Goal: Task Accomplishment & Management: Complete application form

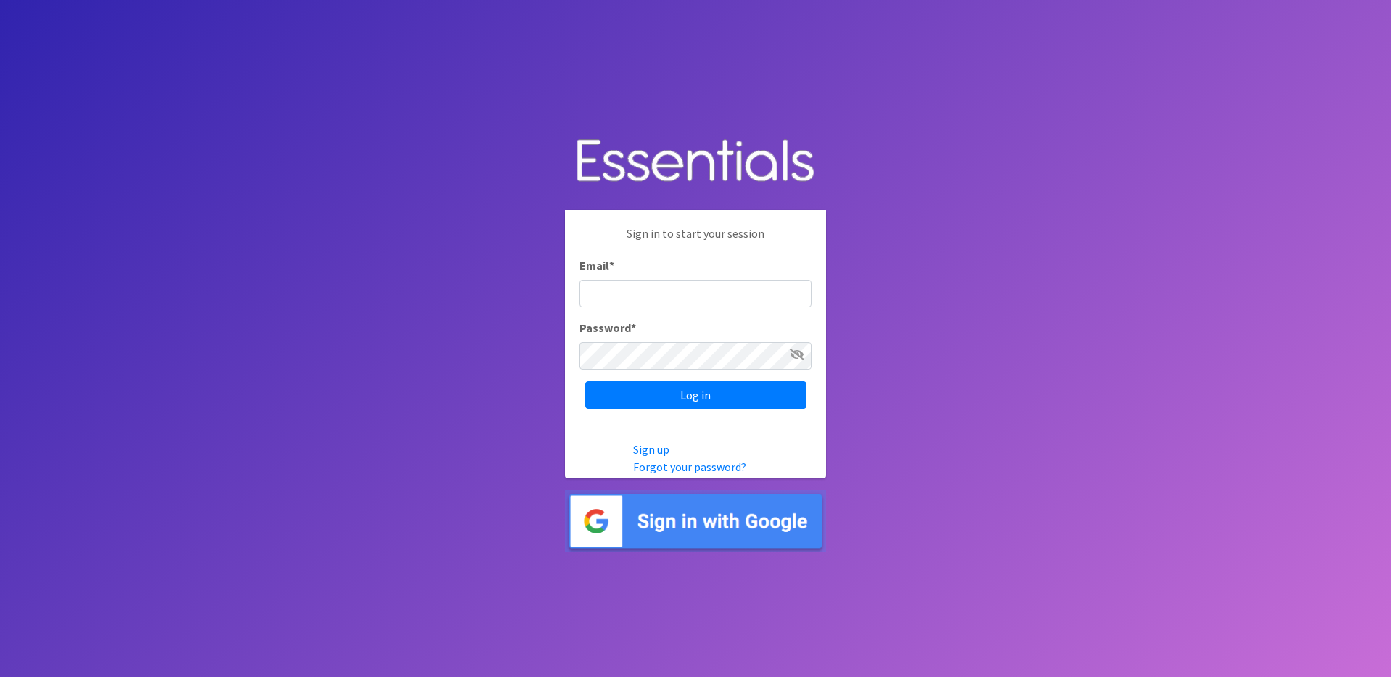
click at [634, 300] on input "Email *" at bounding box center [695, 294] width 232 height 28
click at [826, 339] on com-1password-button at bounding box center [826, 339] width 0 height 0
type input "[EMAIL_ADDRESS][DOMAIN_NAME]"
click at [685, 397] on div "Log in" at bounding box center [695, 395] width 232 height 28
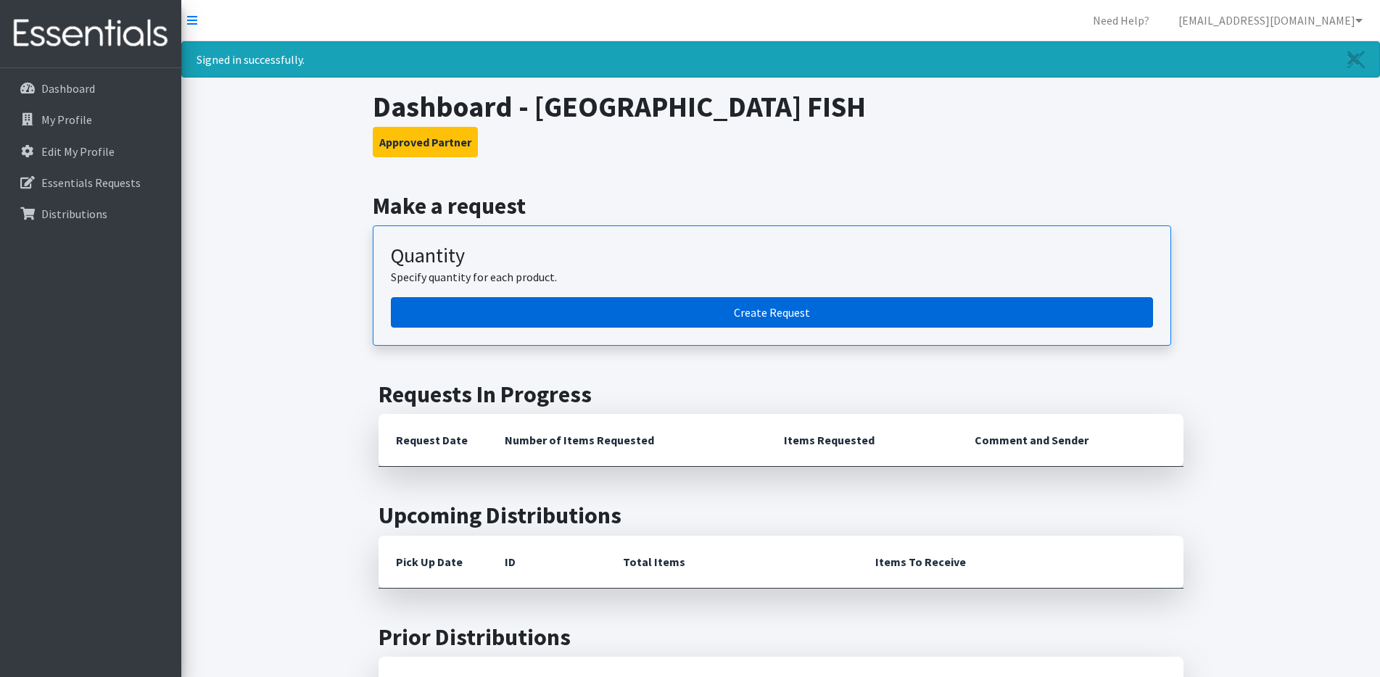
click at [598, 321] on link "Create Request" at bounding box center [772, 312] width 762 height 30
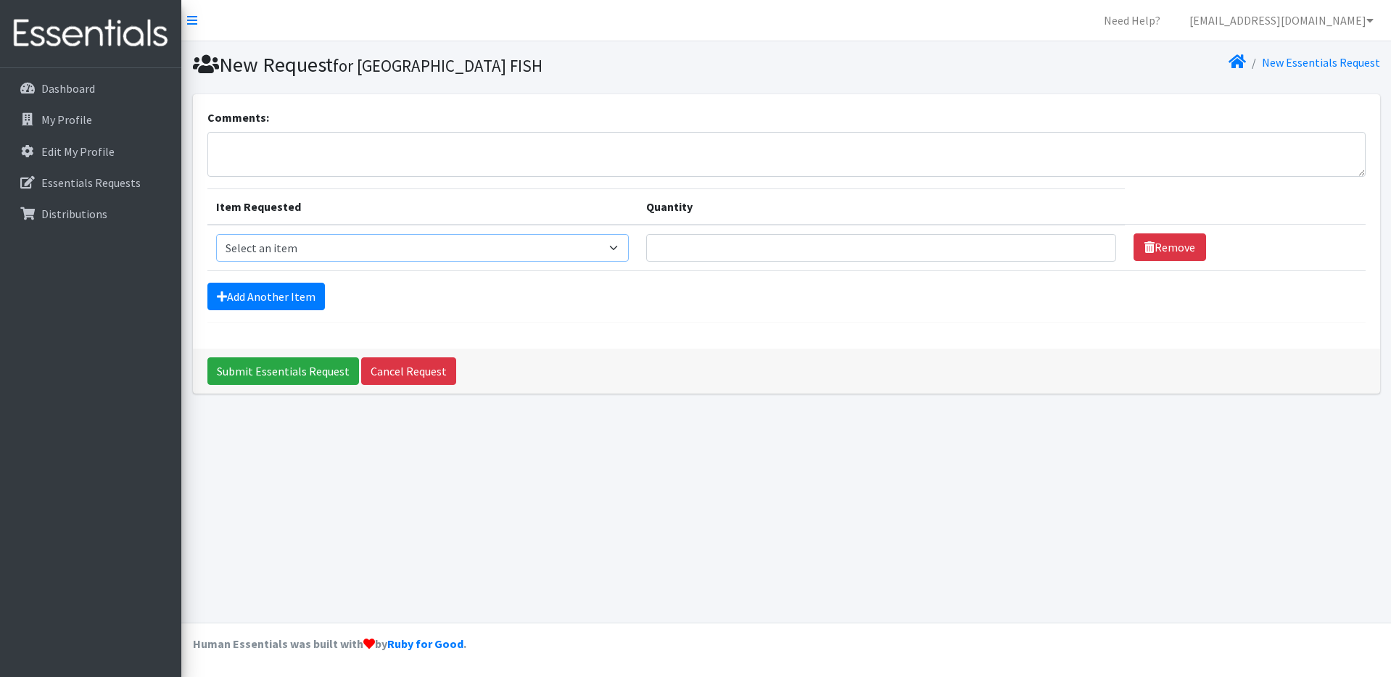
click at [306, 242] on select "Select an item Adult XXX Large Adult Large Adult XX Large Adult Medium Adult Sm…" at bounding box center [422, 248] width 413 height 28
select select "407"
click at [216, 234] on select "Select an item Adult XXX Large Adult Large Adult XX Large Adult Medium Adult Sm…" at bounding box center [422, 248] width 413 height 28
click at [702, 258] on input "Quantity" at bounding box center [880, 248] width 469 height 28
click at [702, 253] on input "Quantity" at bounding box center [880, 248] width 469 height 28
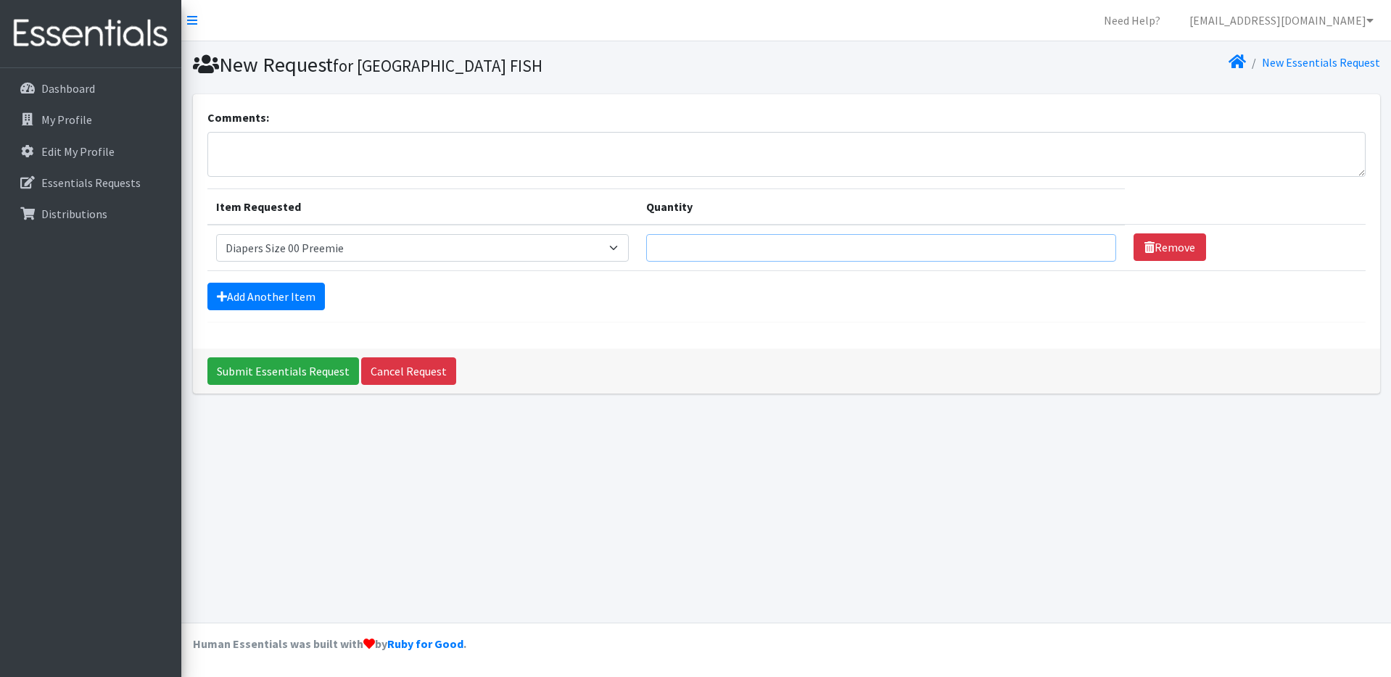
type input "3"
type input "50"
click at [302, 297] on link "Add Another Item" at bounding box center [265, 297] width 117 height 28
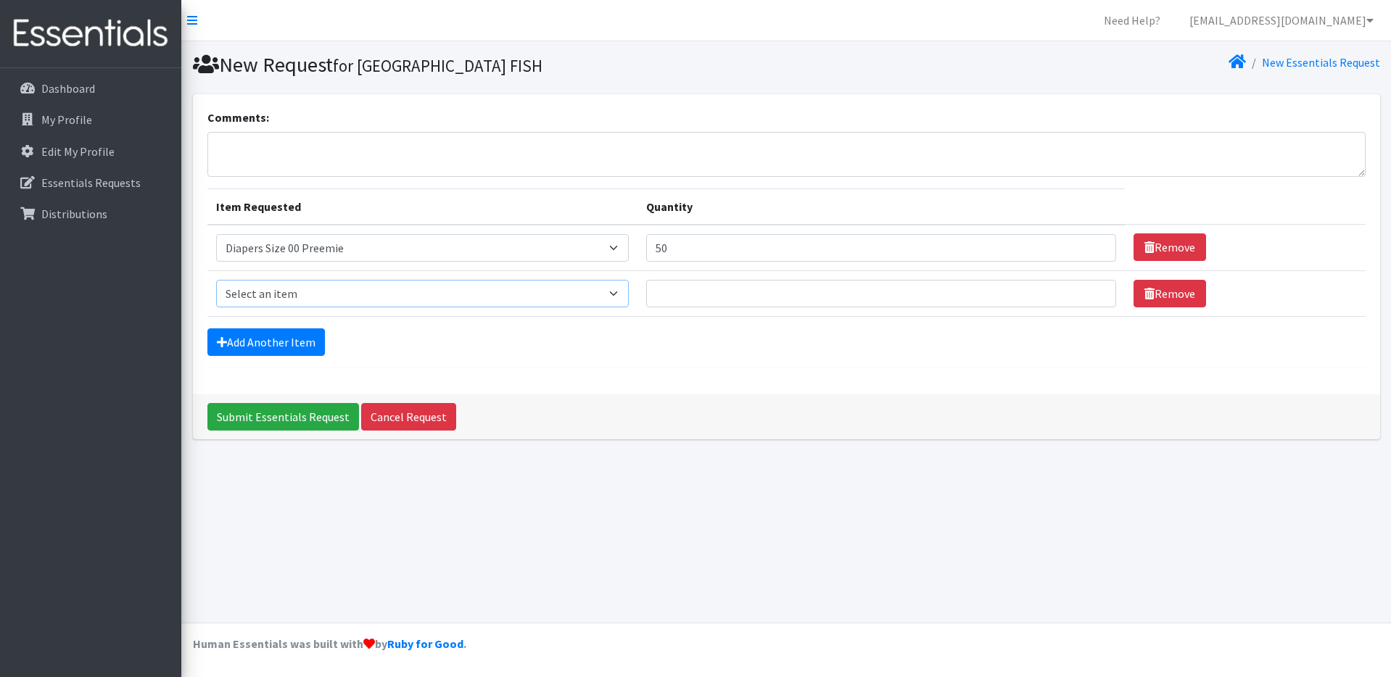
click at [271, 289] on select "Select an item Adult XXX Large Adult Large Adult XX Large Adult Medium Adult Sm…" at bounding box center [422, 294] width 413 height 28
select select "408"
click at [216, 280] on select "Select an item Adult XXX Large Adult Large Adult XX Large Adult Medium Adult Sm…" at bounding box center [422, 294] width 413 height 28
click at [716, 306] on input "Quantity" at bounding box center [880, 294] width 469 height 28
click at [285, 347] on link "Add Another Item" at bounding box center [265, 343] width 117 height 28
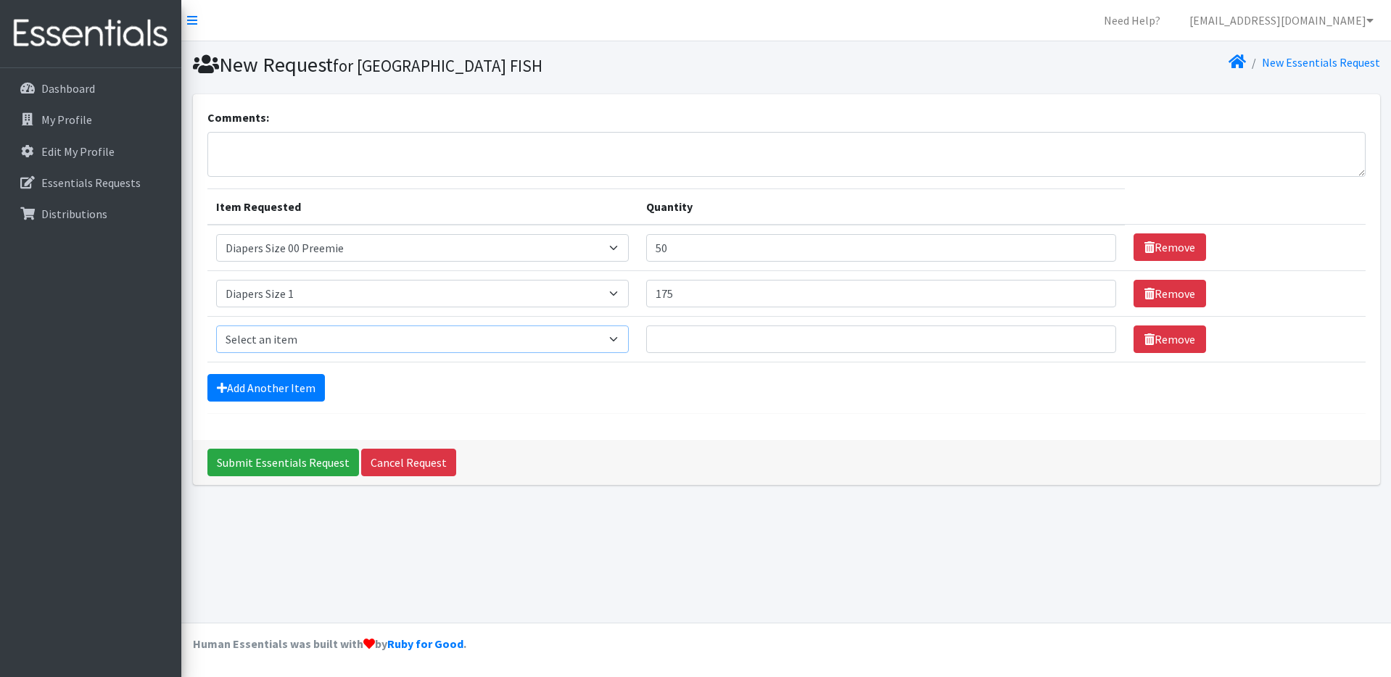
click at [276, 334] on select "Select an item Adult XXX Large Adult Large Adult XX Large Adult Medium Adult Sm…" at bounding box center [422, 340] width 413 height 28
click at [706, 288] on input "175" at bounding box center [880, 294] width 469 height 28
drag, startPoint x: 703, startPoint y: 292, endPoint x: 693, endPoint y: 295, distance: 10.6
click at [693, 295] on input "175" at bounding box center [880, 294] width 469 height 28
type input "150"
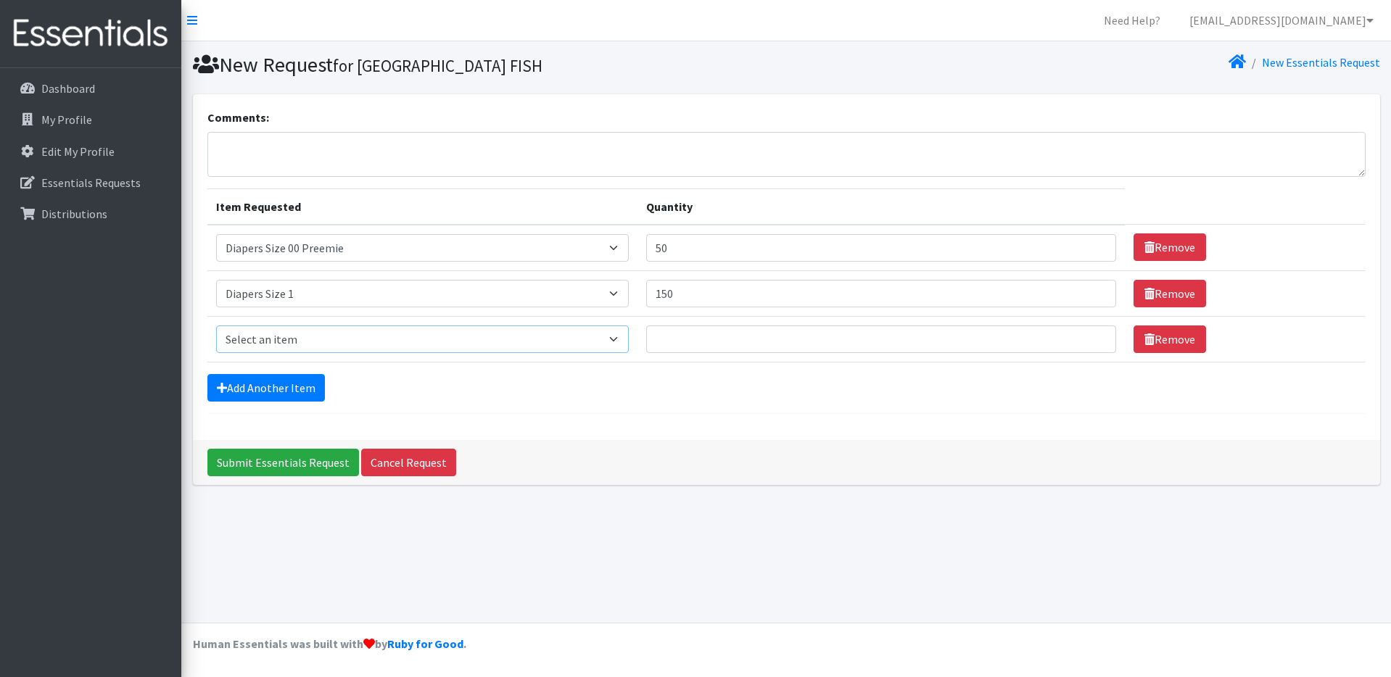
click at [358, 348] on select "Select an item Adult XXX Large Adult Large Adult XX Large Adult Medium Adult Sm…" at bounding box center [422, 340] width 413 height 28
click at [216, 326] on select "Select an item Adult XXX Large Adult Large Adult XX Large Adult Medium Adult Sm…" at bounding box center [422, 340] width 413 height 28
click at [358, 348] on select "Select an item Adult XXX Large Adult Large Adult XX Large Adult Medium Adult Sm…" at bounding box center [422, 340] width 413 height 28
select select "426"
click at [216, 326] on select "Select an item Adult XXX Large Adult Large Adult XX Large Adult Medium Adult Sm…" at bounding box center [422, 340] width 413 height 28
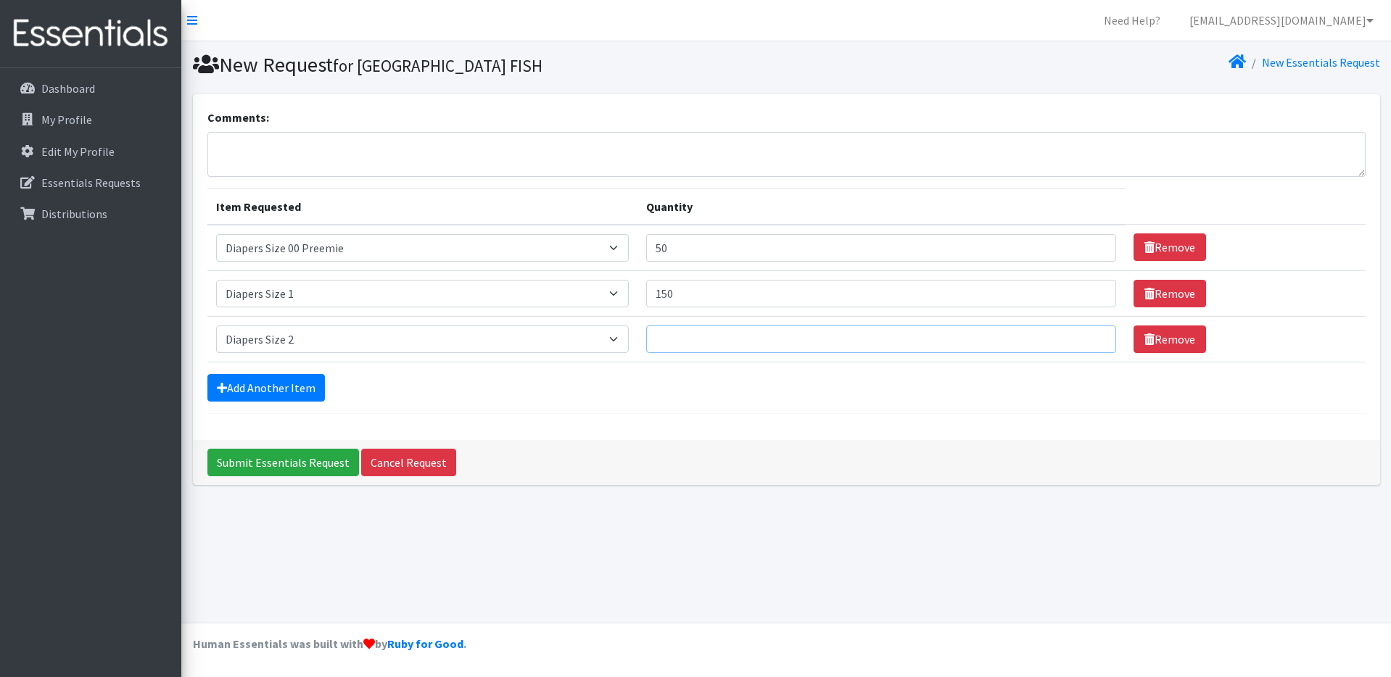
click at [694, 342] on input "Quantity" at bounding box center [880, 340] width 469 height 28
click at [723, 344] on input "Quantity" at bounding box center [880, 340] width 469 height 28
type input "150"
click at [290, 391] on link "Add Another Item" at bounding box center [265, 388] width 117 height 28
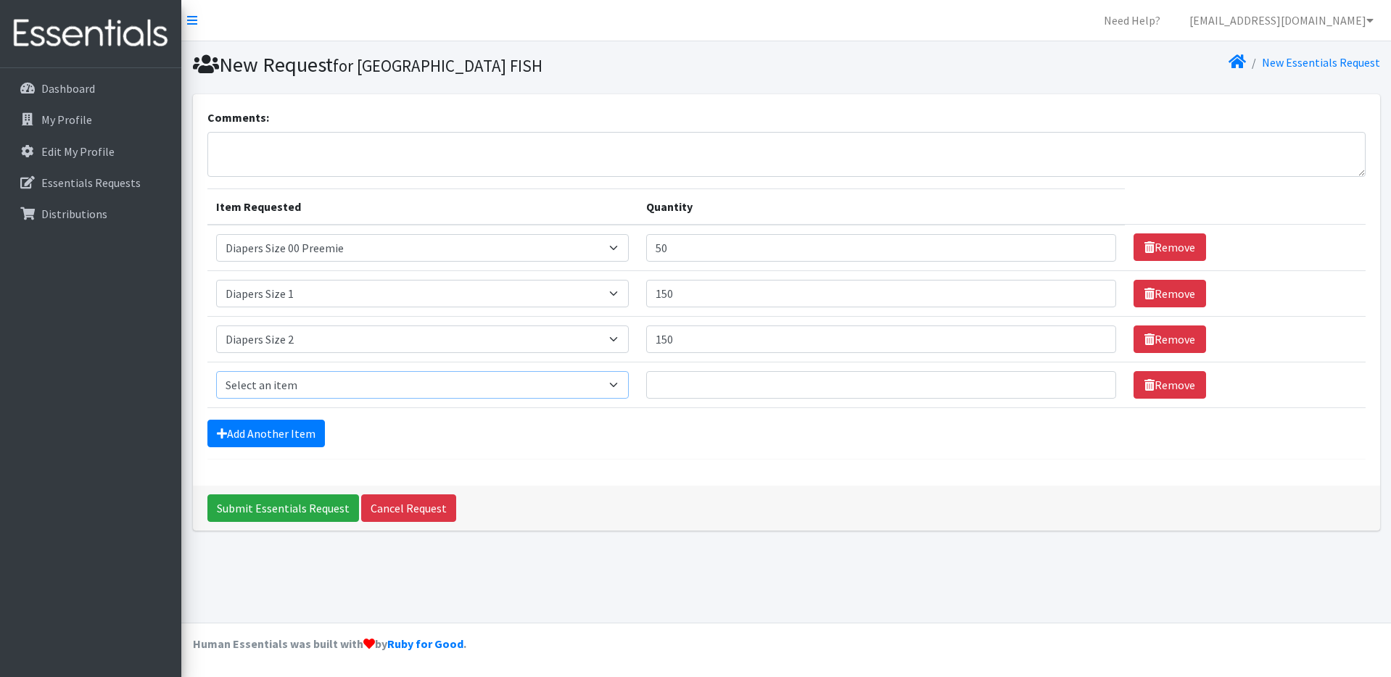
click at [288, 387] on select "Select an item Adult XXX Large Adult Large Adult XX Large Adult Medium Adult Sm…" at bounding box center [422, 385] width 413 height 28
select select "428"
click at [216, 371] on select "Select an item Adult XXX Large Adult Large Adult XX Large Adult Medium Adult Sm…" at bounding box center [422, 385] width 413 height 28
click at [684, 390] on input "Quantity" at bounding box center [880, 385] width 469 height 28
type input "200"
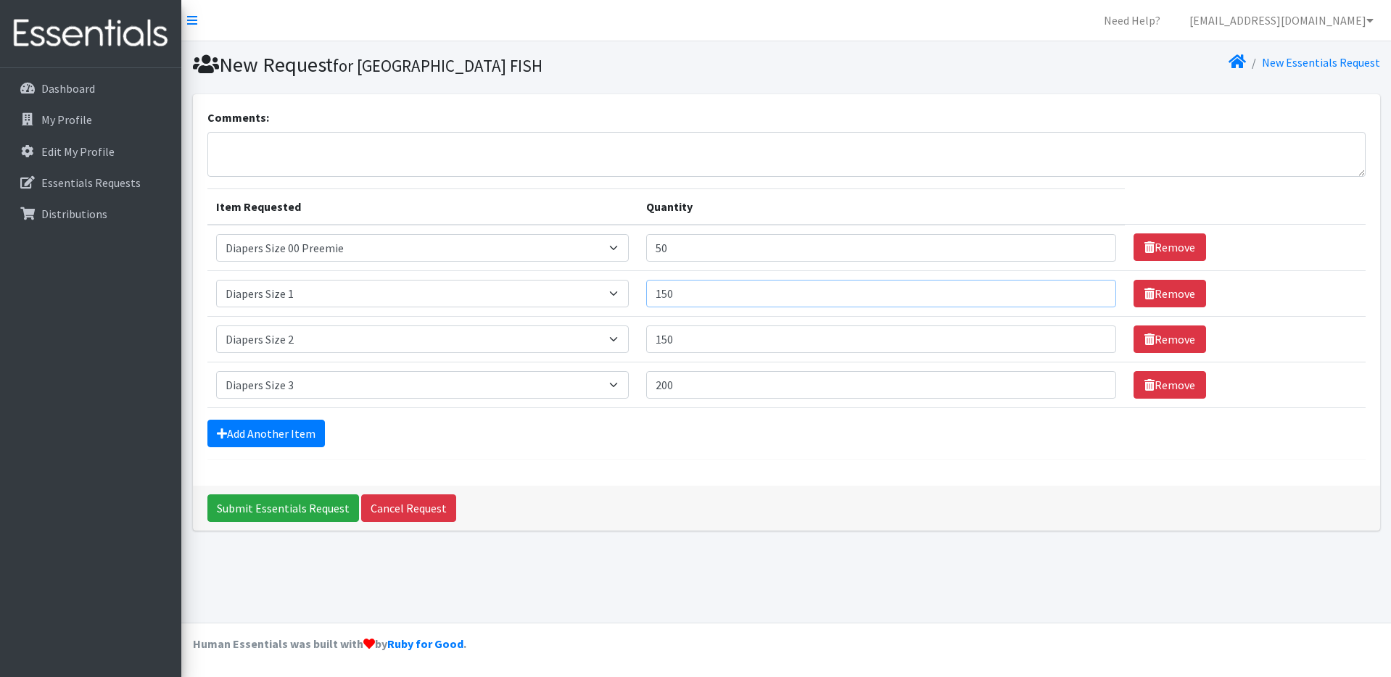
click at [693, 293] on input "150" at bounding box center [880, 294] width 469 height 28
click at [712, 291] on input "150" at bounding box center [880, 294] width 469 height 28
click at [701, 344] on input "150" at bounding box center [880, 340] width 469 height 28
click at [706, 387] on input "200" at bounding box center [880, 385] width 469 height 28
click at [236, 433] on link "Add Another Item" at bounding box center [265, 434] width 117 height 28
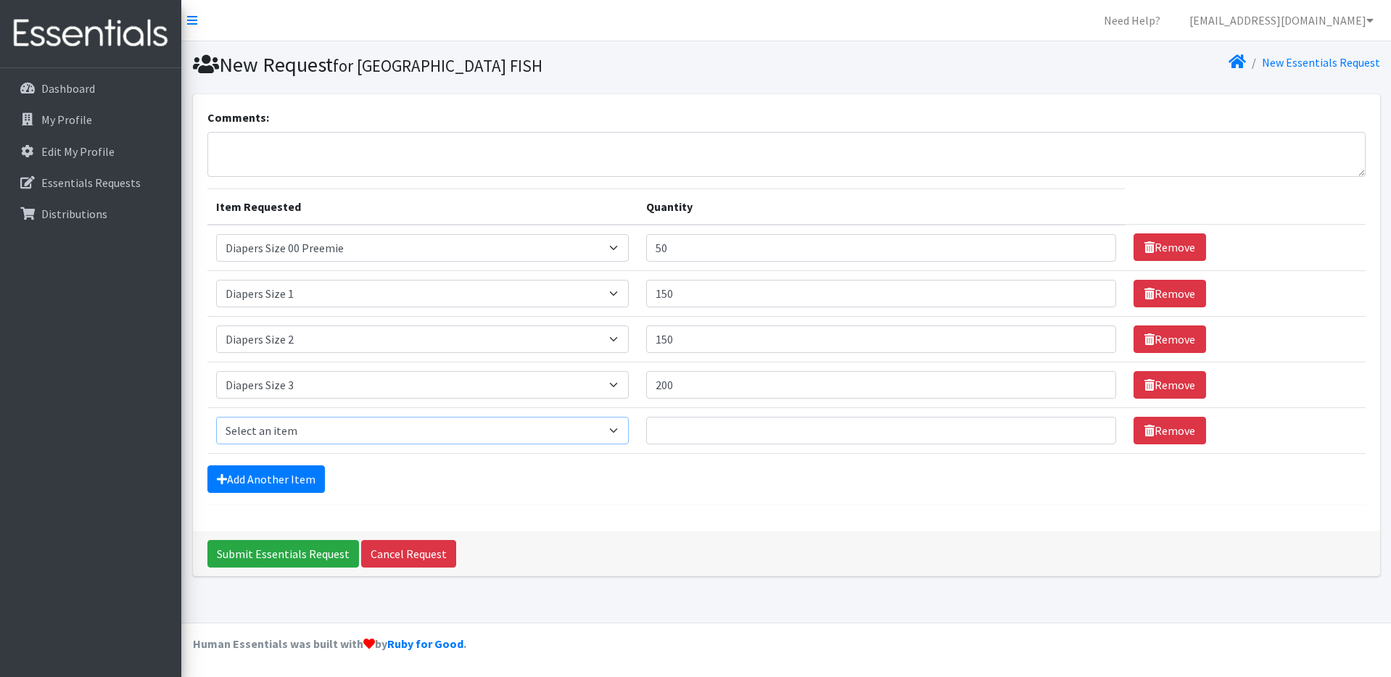
click at [304, 423] on select "Select an item Adult XXX Large Adult Large Adult XX Large Adult Medium Adult Sm…" at bounding box center [422, 431] width 413 height 28
select select "414"
click at [216, 417] on select "Select an item Adult XXX Large Adult Large Adult XX Large Adult Medium Adult Sm…" at bounding box center [422, 431] width 413 height 28
click at [707, 431] on input "Quantity" at bounding box center [880, 431] width 469 height 28
type input "250"
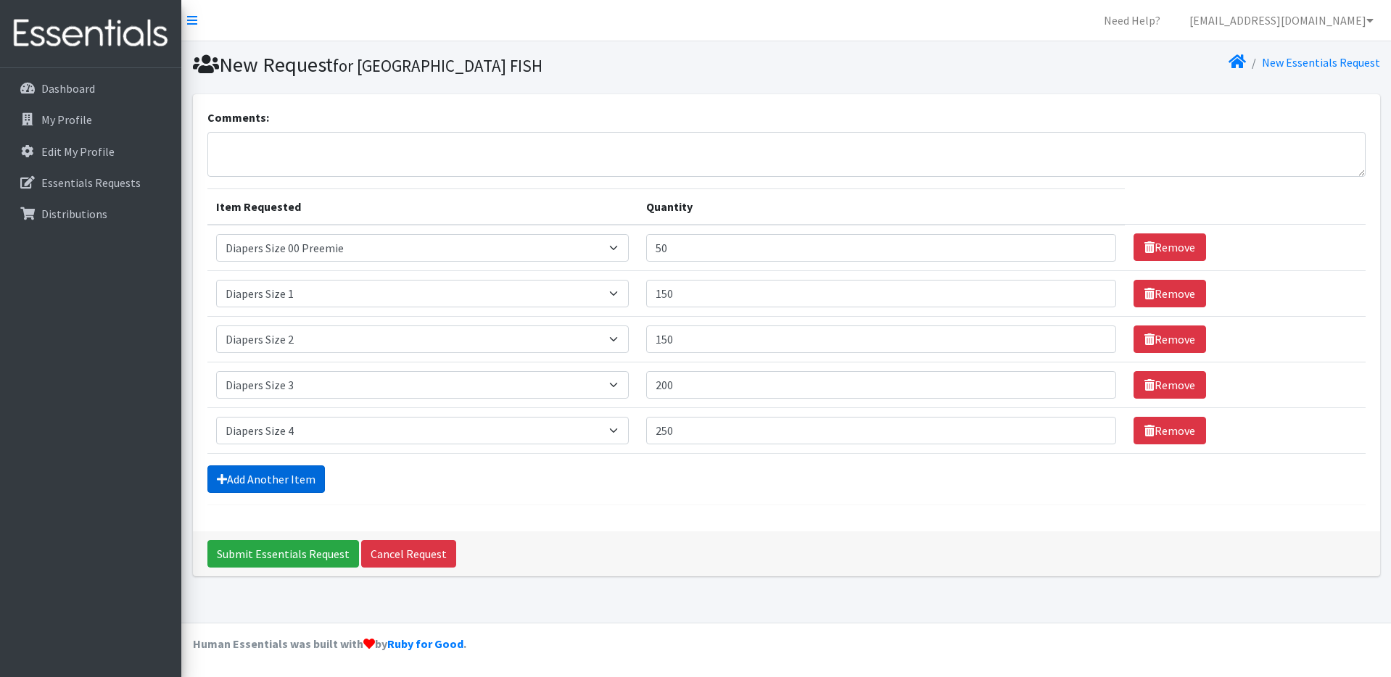
click at [287, 474] on link "Add Another Item" at bounding box center [265, 480] width 117 height 28
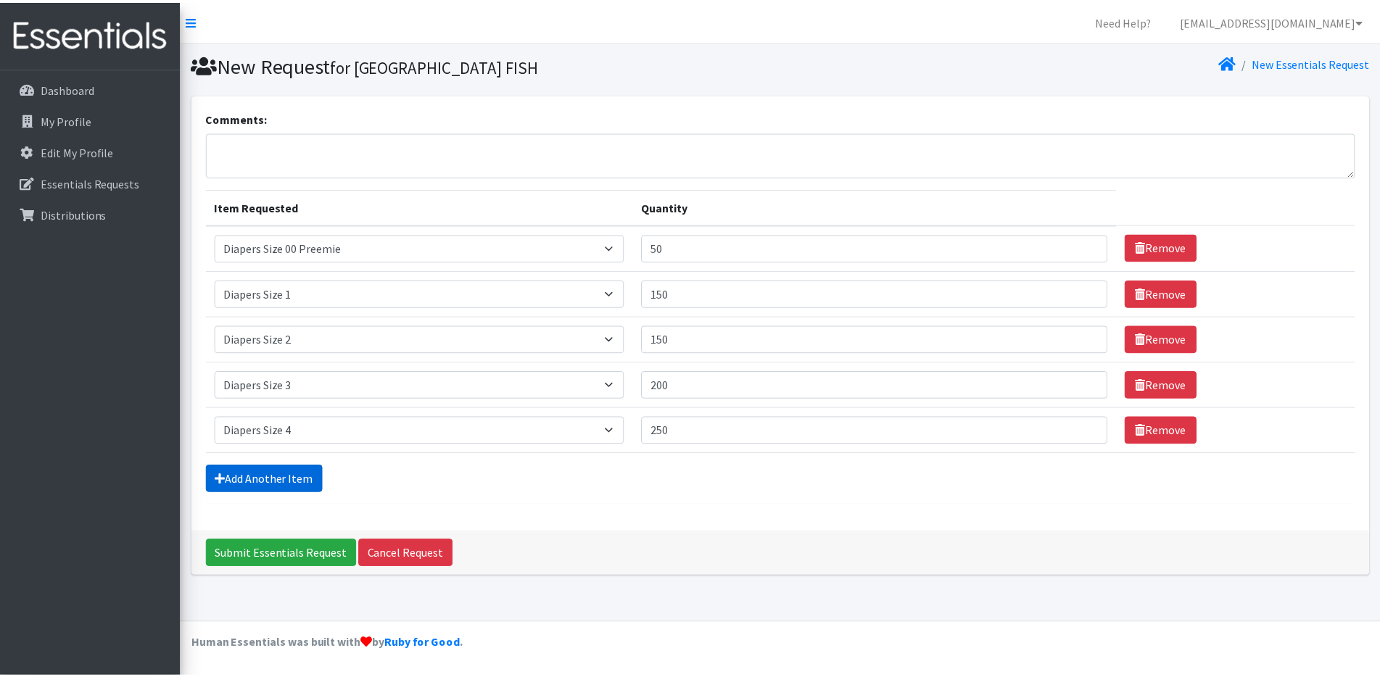
scroll to position [11, 0]
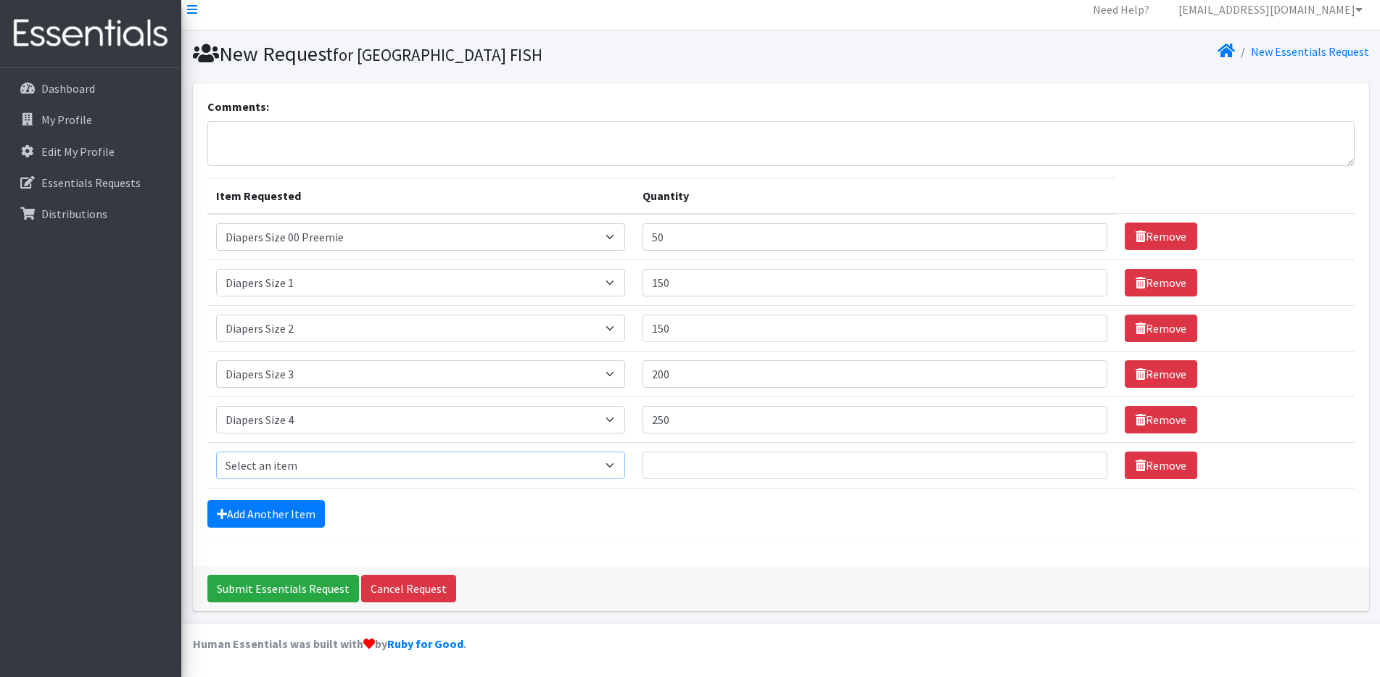
click at [290, 464] on select "Select an item Adult XXX Large Adult Large Adult XX Large Adult Medium Adult Sm…" at bounding box center [420, 466] width 409 height 28
select select "415"
click at [216, 452] on select "Select an item Adult XXX Large Adult Large Adult XX Large Adult Medium Adult Sm…" at bounding box center [420, 466] width 409 height 28
click at [693, 474] on input "Quantity" at bounding box center [875, 466] width 465 height 28
type input "250"
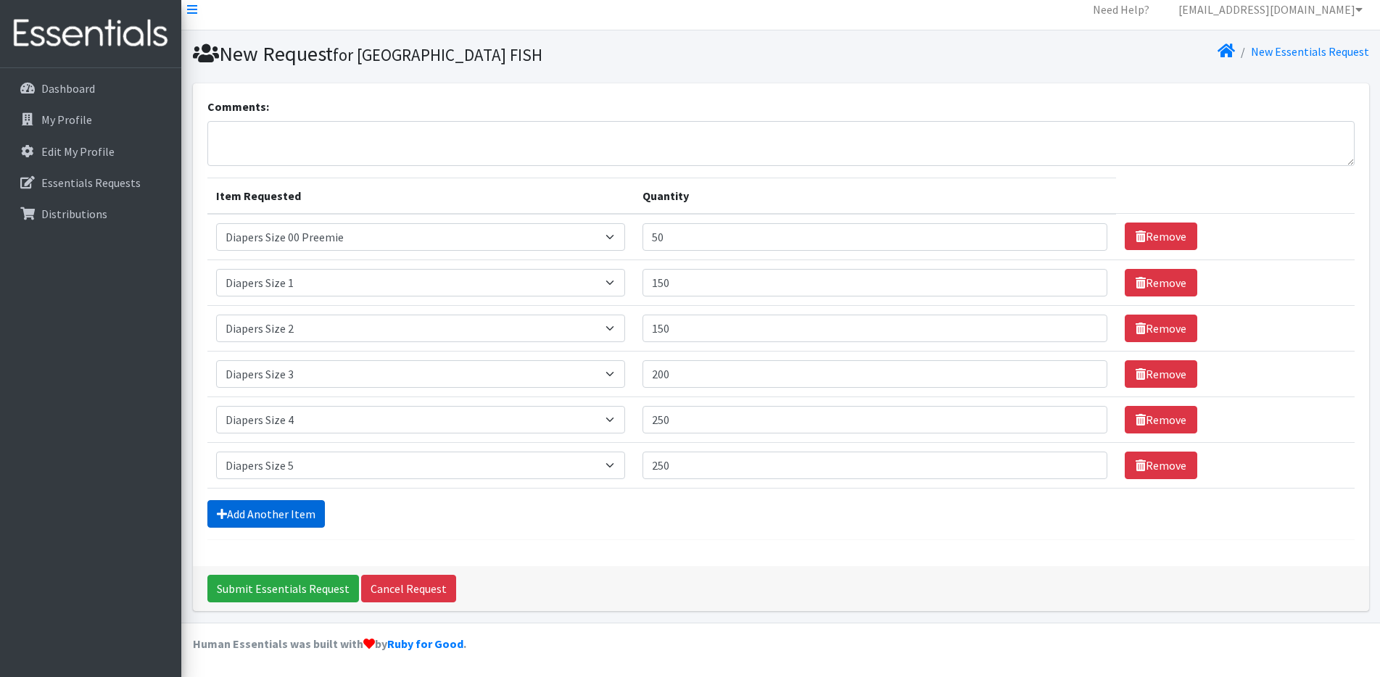
click at [260, 513] on link "Add Another Item" at bounding box center [265, 514] width 117 height 28
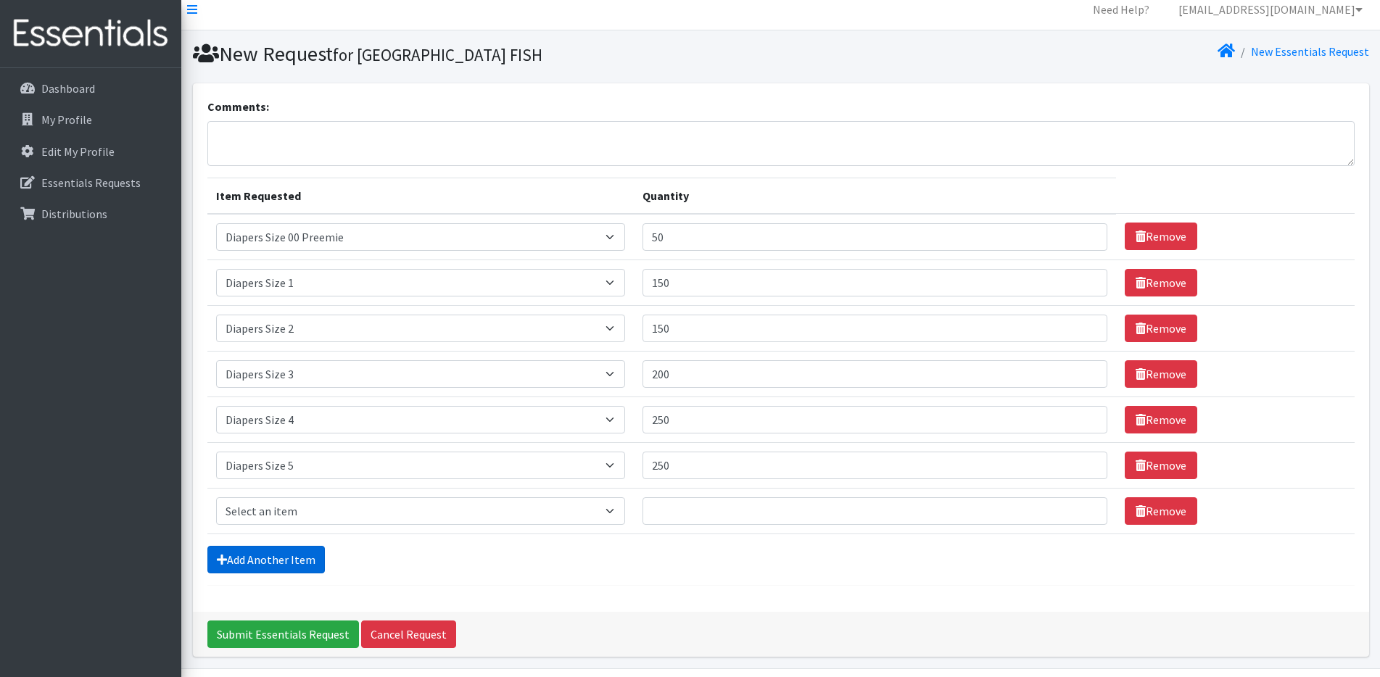
scroll to position [57, 0]
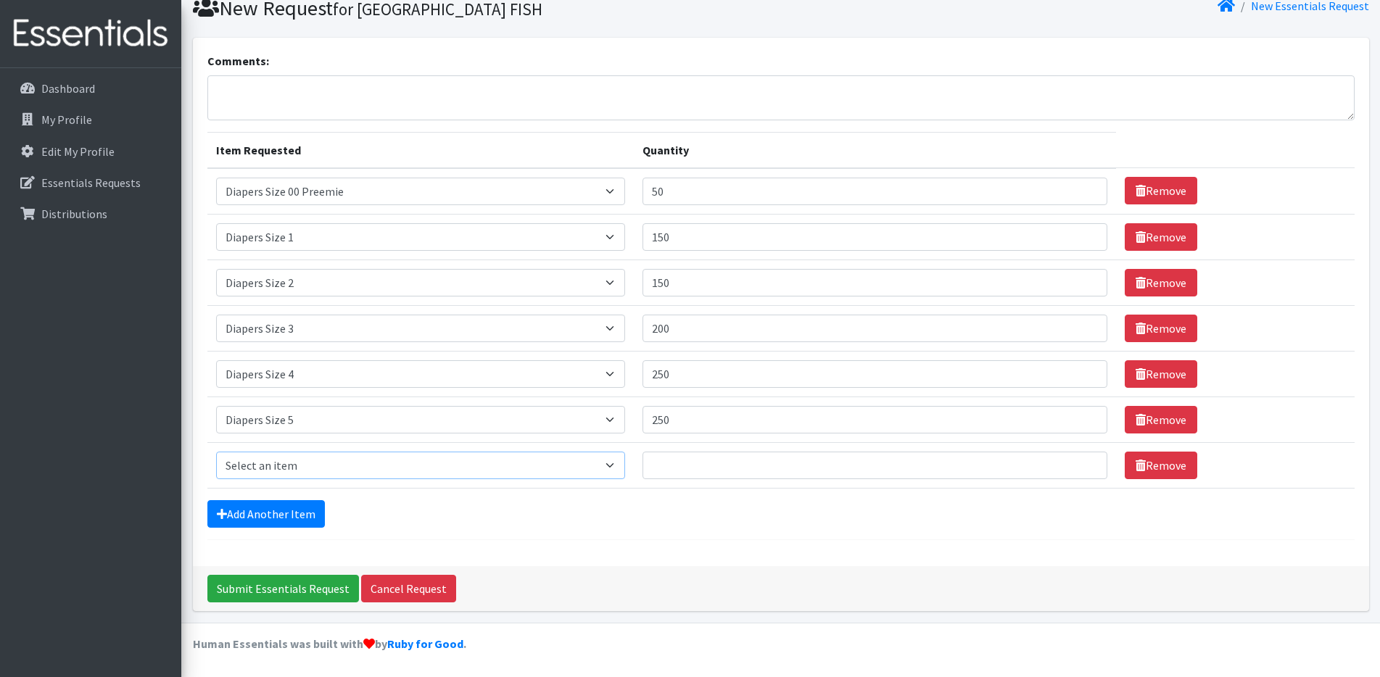
click at [278, 461] on select "Select an item Adult XXX Large Adult Large Adult XX Large Adult Medium Adult Sm…" at bounding box center [420, 466] width 409 height 28
select select "417"
click at [216, 452] on select "Select an item Adult XXX Large Adult Large Adult XX Large Adult Medium Adult Sm…" at bounding box center [420, 466] width 409 height 28
click at [701, 467] on input "Quantity" at bounding box center [875, 466] width 465 height 28
type input "300"
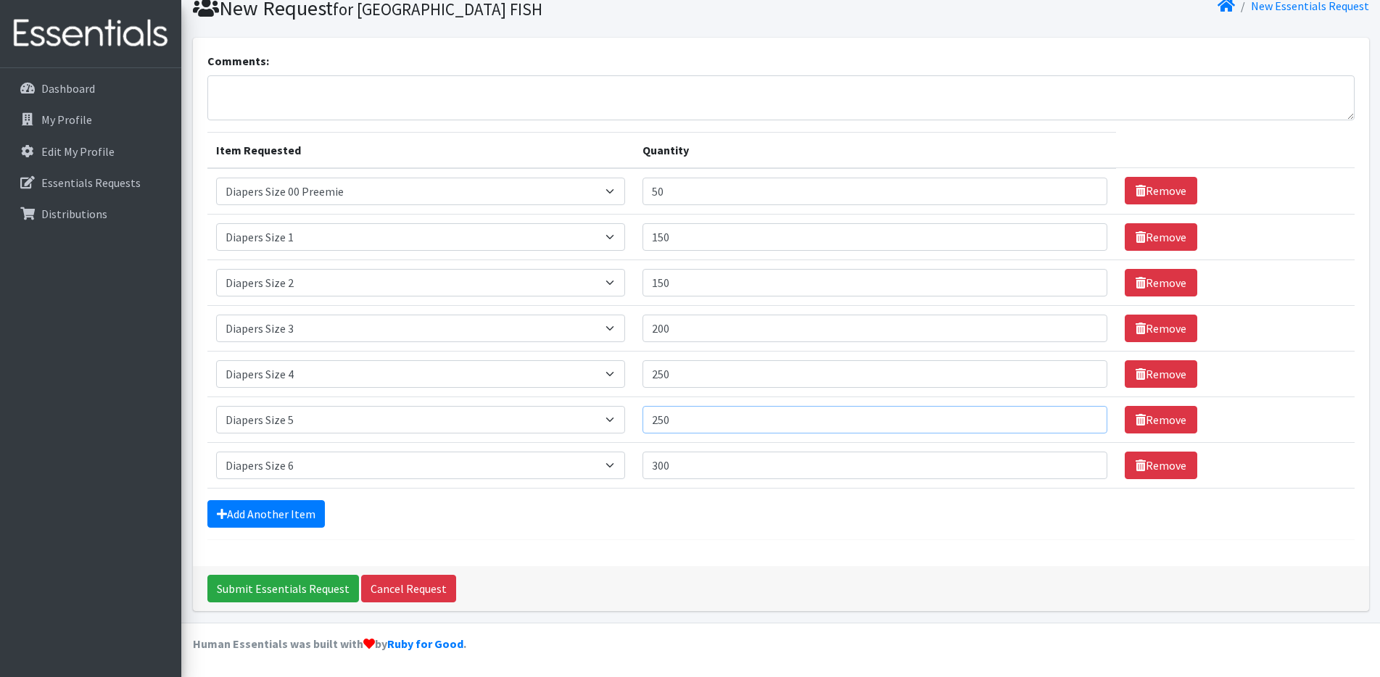
click at [735, 420] on input "250" at bounding box center [875, 420] width 465 height 28
click at [727, 420] on input "250" at bounding box center [875, 420] width 465 height 28
drag, startPoint x: 711, startPoint y: 420, endPoint x: 680, endPoint y: 419, distance: 31.2
click at [680, 419] on input "250" at bounding box center [875, 420] width 465 height 28
type input "300"
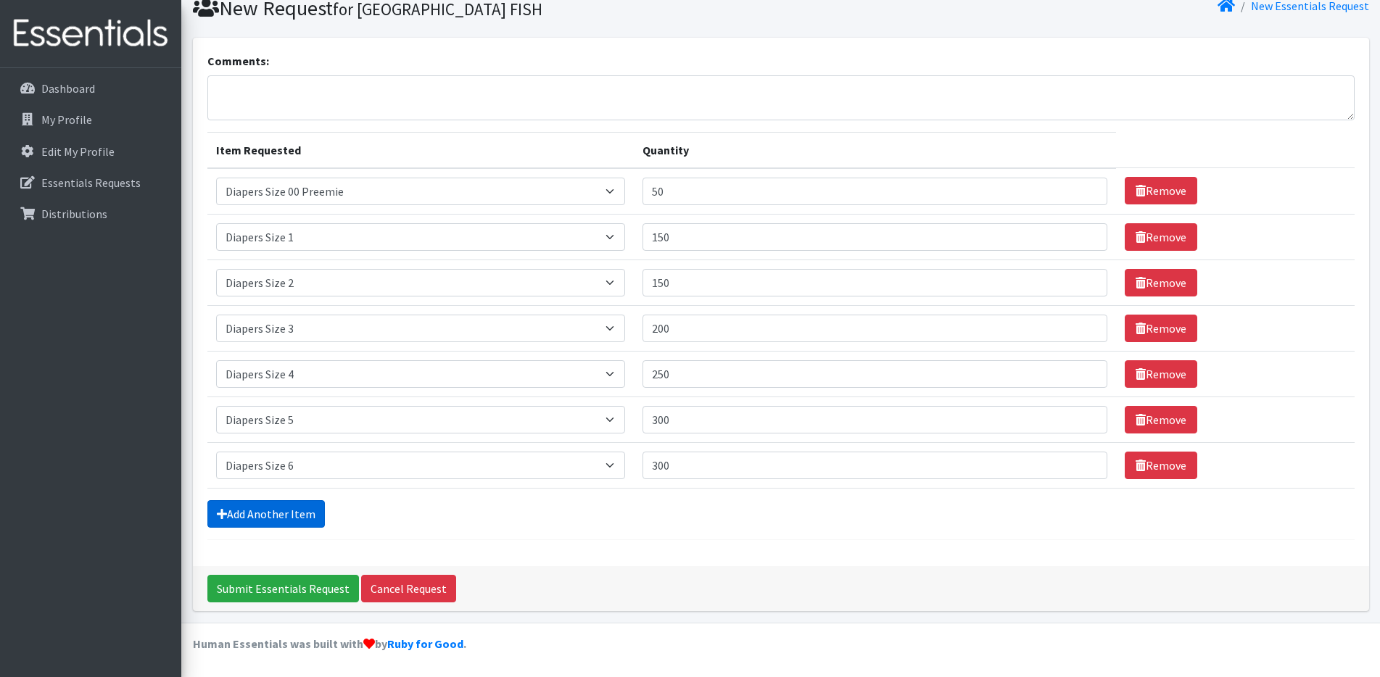
click at [273, 517] on link "Add Another Item" at bounding box center [265, 514] width 117 height 28
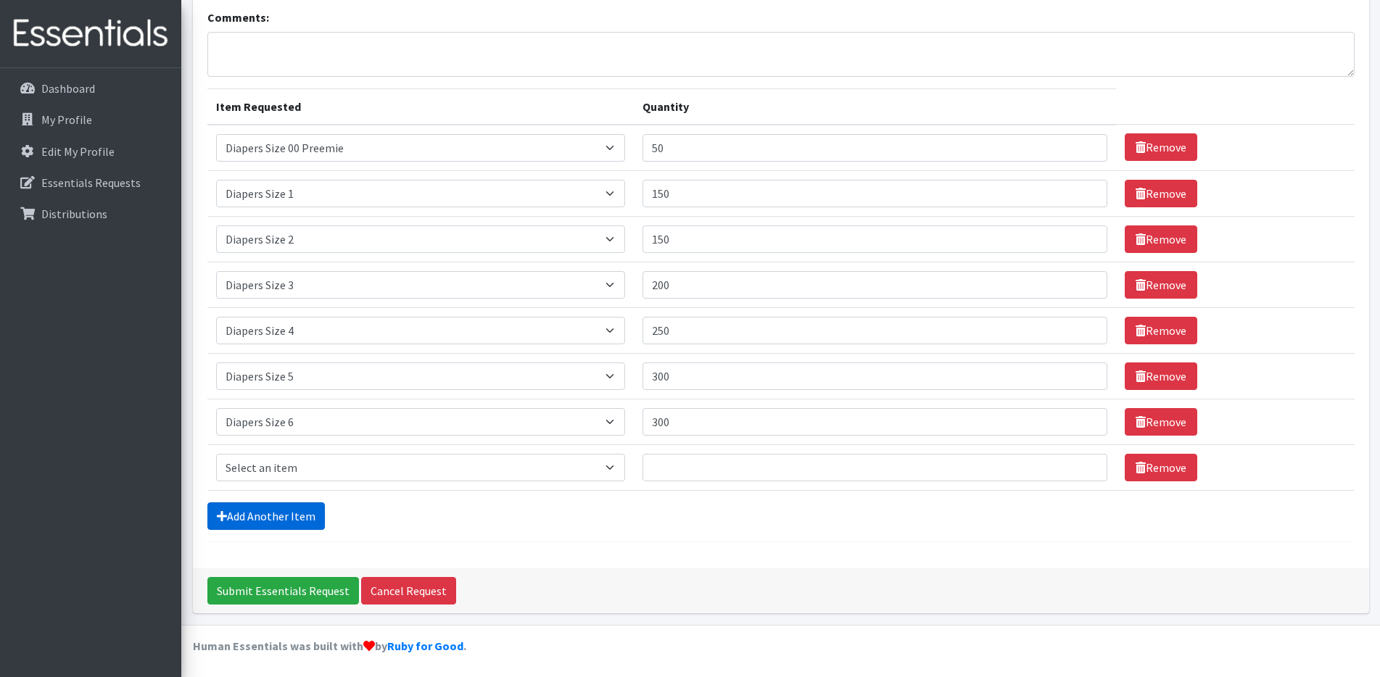
scroll to position [102, 0]
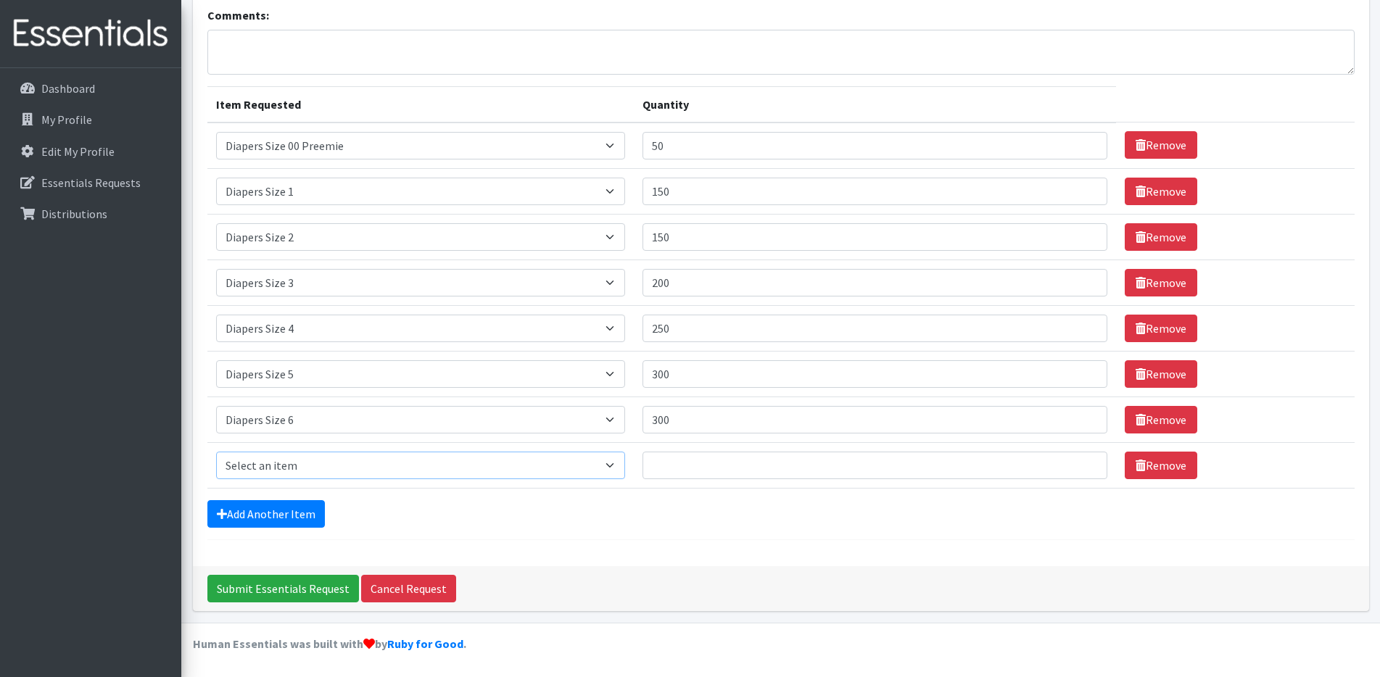
click at [392, 462] on select "Select an item Adult XXX Large Adult Large Adult XX Large Adult Medium Adult Sm…" at bounding box center [420, 466] width 409 height 28
select select "4739"
click at [216, 452] on select "Select an item Adult XXX Large Adult Large Adult XX Large Adult Medium Adult Sm…" at bounding box center [420, 466] width 409 height 28
click at [701, 466] on input "Quantity" at bounding box center [875, 466] width 465 height 28
type input "150"
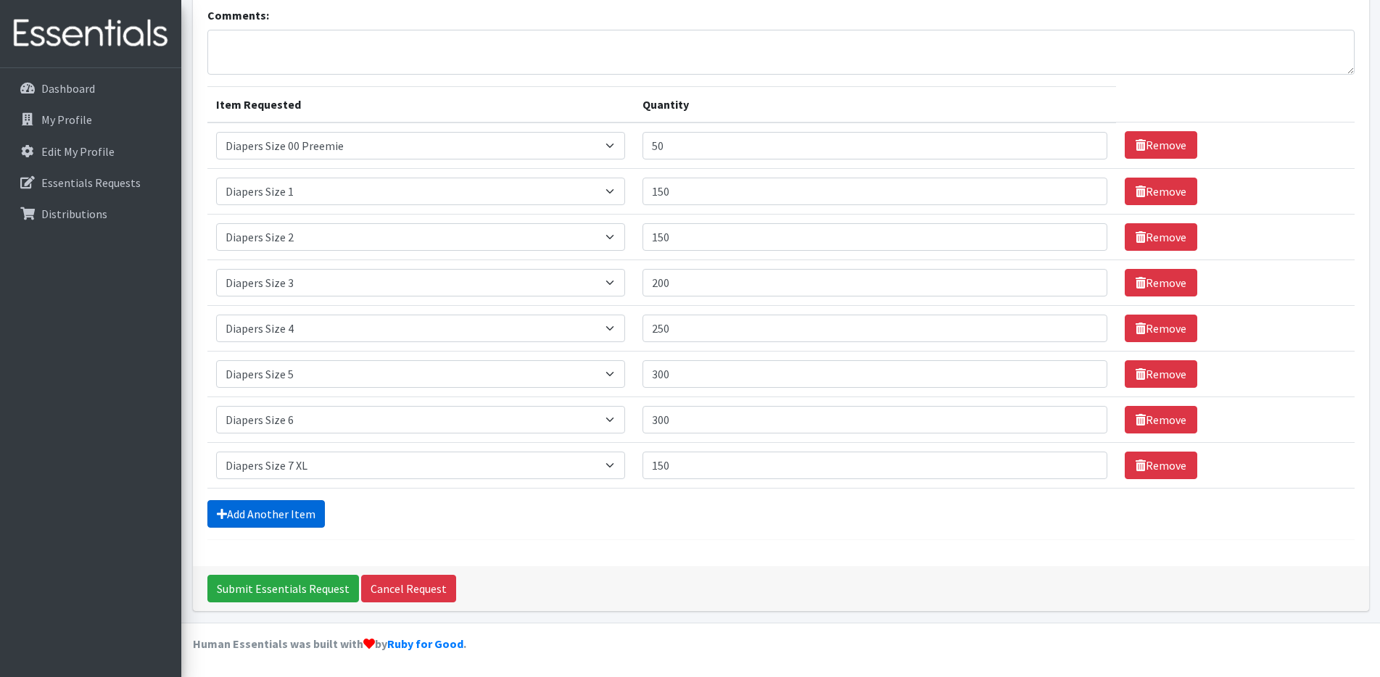
click at [276, 521] on link "Add Another Item" at bounding box center [265, 514] width 117 height 28
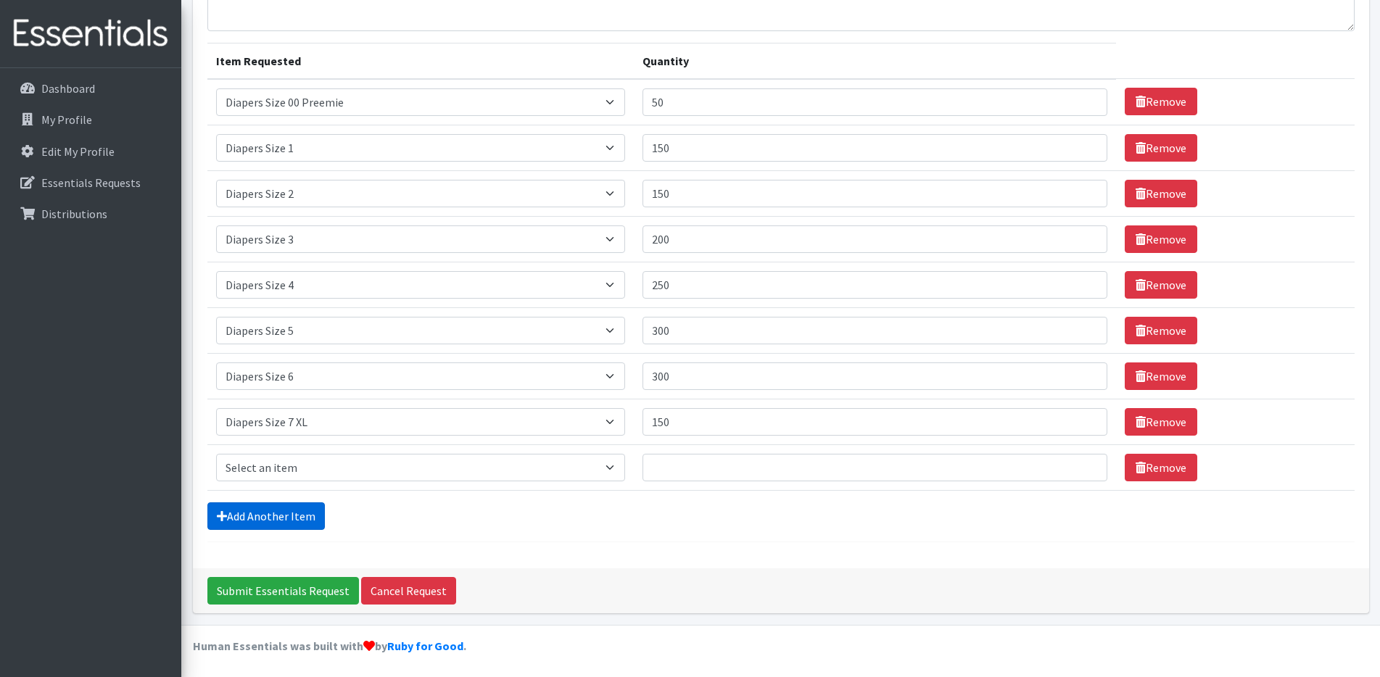
scroll to position [148, 0]
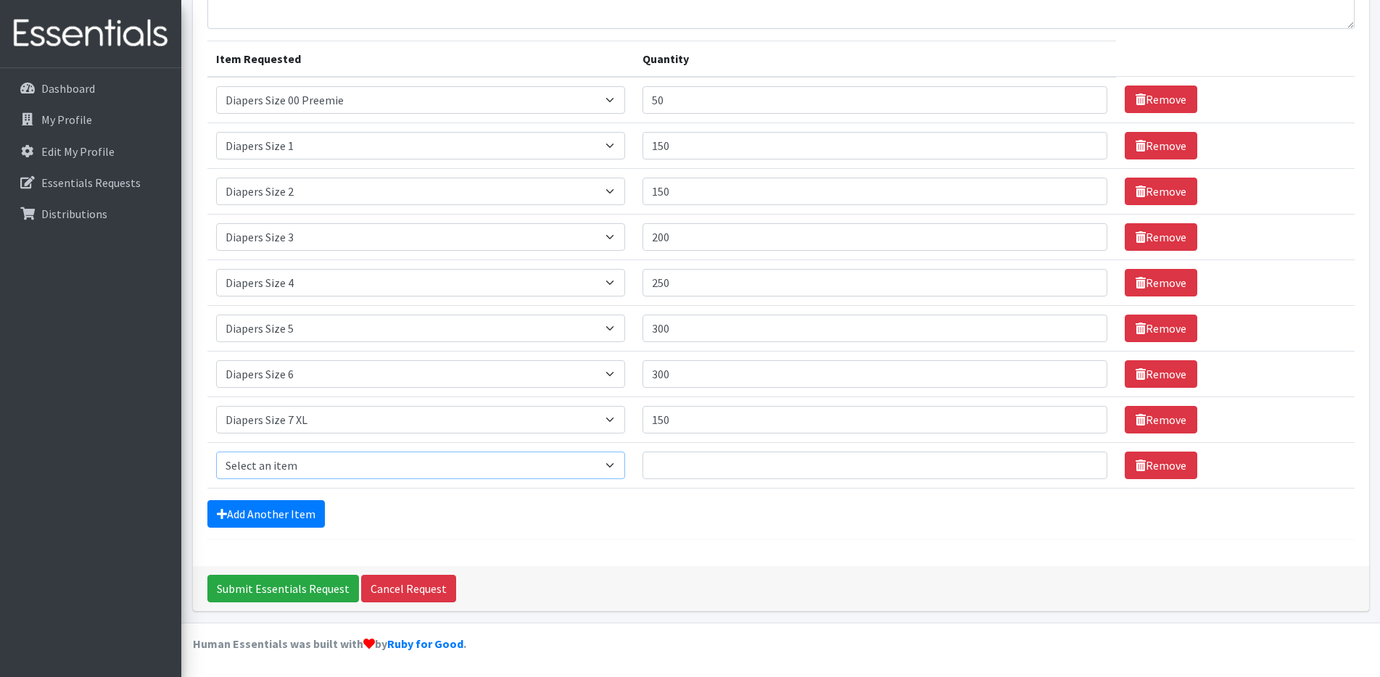
click at [368, 477] on select "Select an item Adult XXX Large Adult Large Adult XX Large Adult Medium Adult Sm…" at bounding box center [420, 466] width 409 height 28
select select "4738"
click at [216, 452] on select "Select an item Adult XXX Large Adult Large Adult XX Large Adult Medium Adult Sm…" at bounding box center [420, 466] width 409 height 28
click at [697, 461] on input "Quantity" at bounding box center [875, 466] width 465 height 28
type input "60"
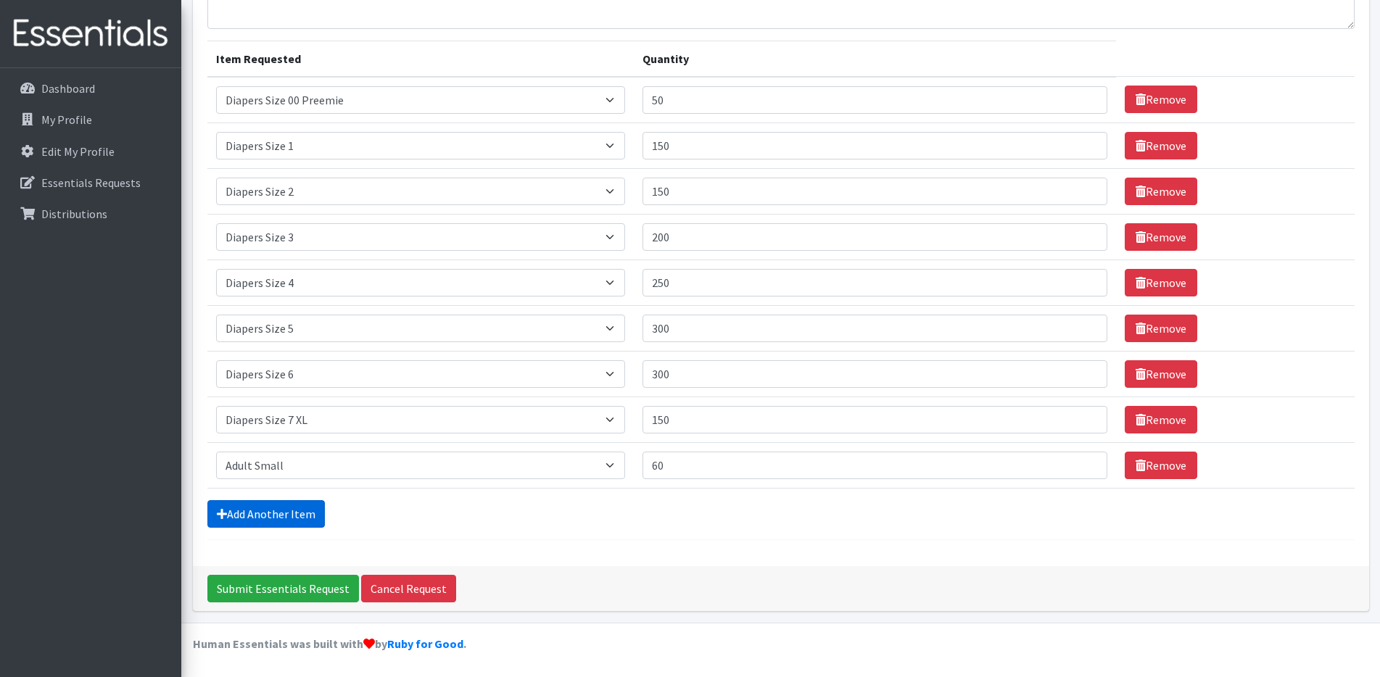
click at [249, 511] on link "Add Another Item" at bounding box center [265, 514] width 117 height 28
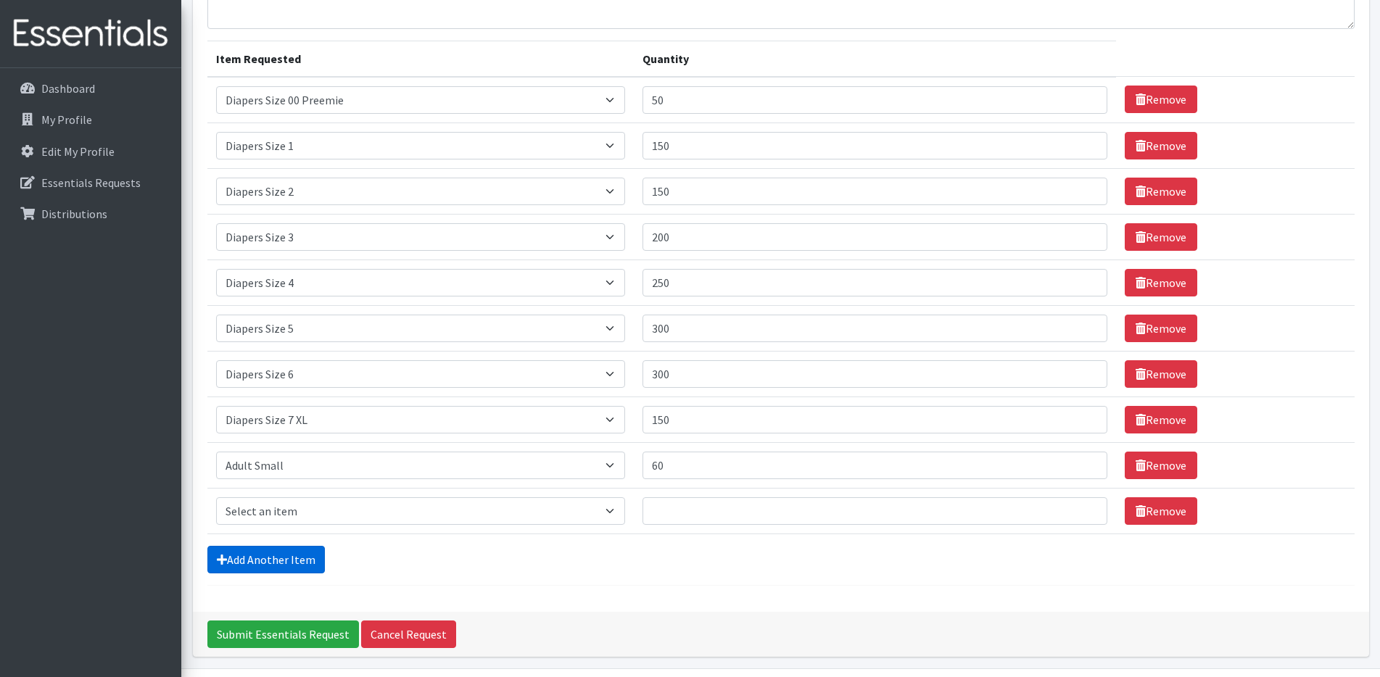
scroll to position [194, 0]
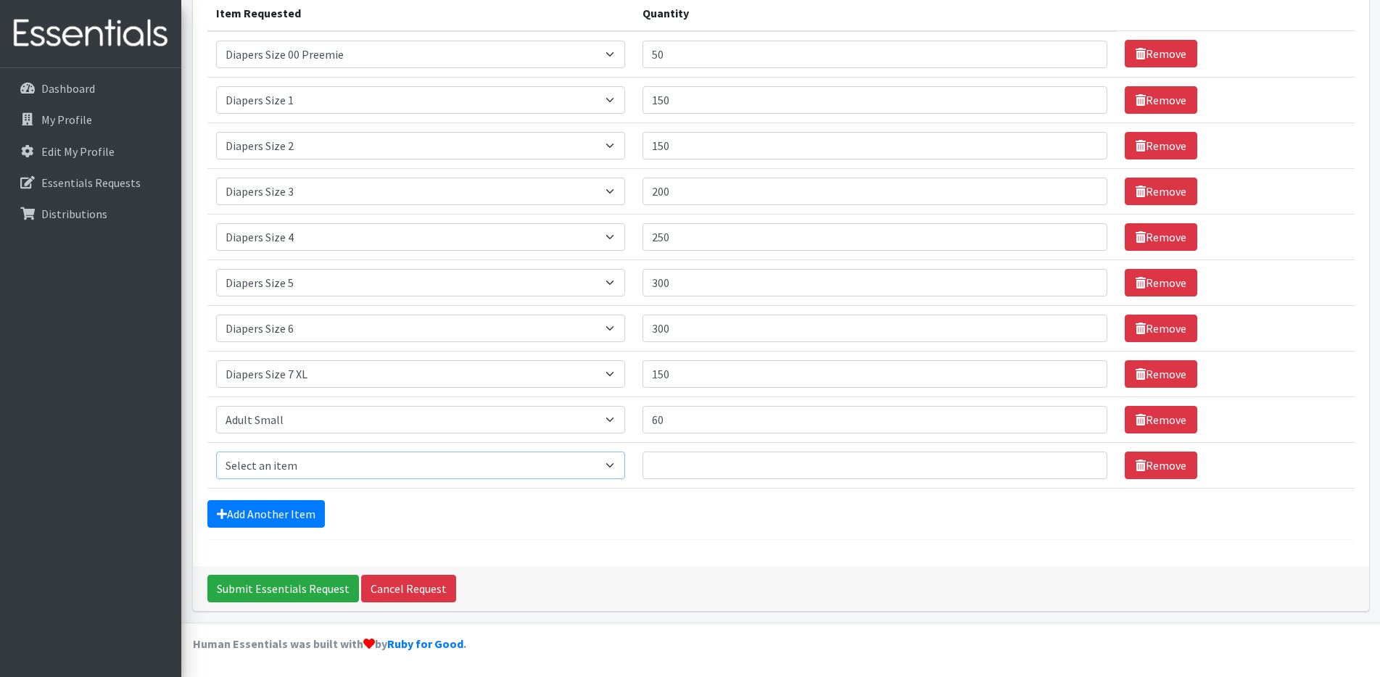
click at [269, 463] on select "Select an item Adult XXX Large Adult Large Adult XX Large Adult Medium Adult Sm…" at bounding box center [420, 466] width 409 height 28
select select "4934"
click at [216, 452] on select "Select an item Adult XXX Large Adult Large Adult XX Large Adult Medium Adult Sm…" at bounding box center [420, 466] width 409 height 28
click at [681, 455] on input "Quantity" at bounding box center [875, 466] width 465 height 28
type input "120"
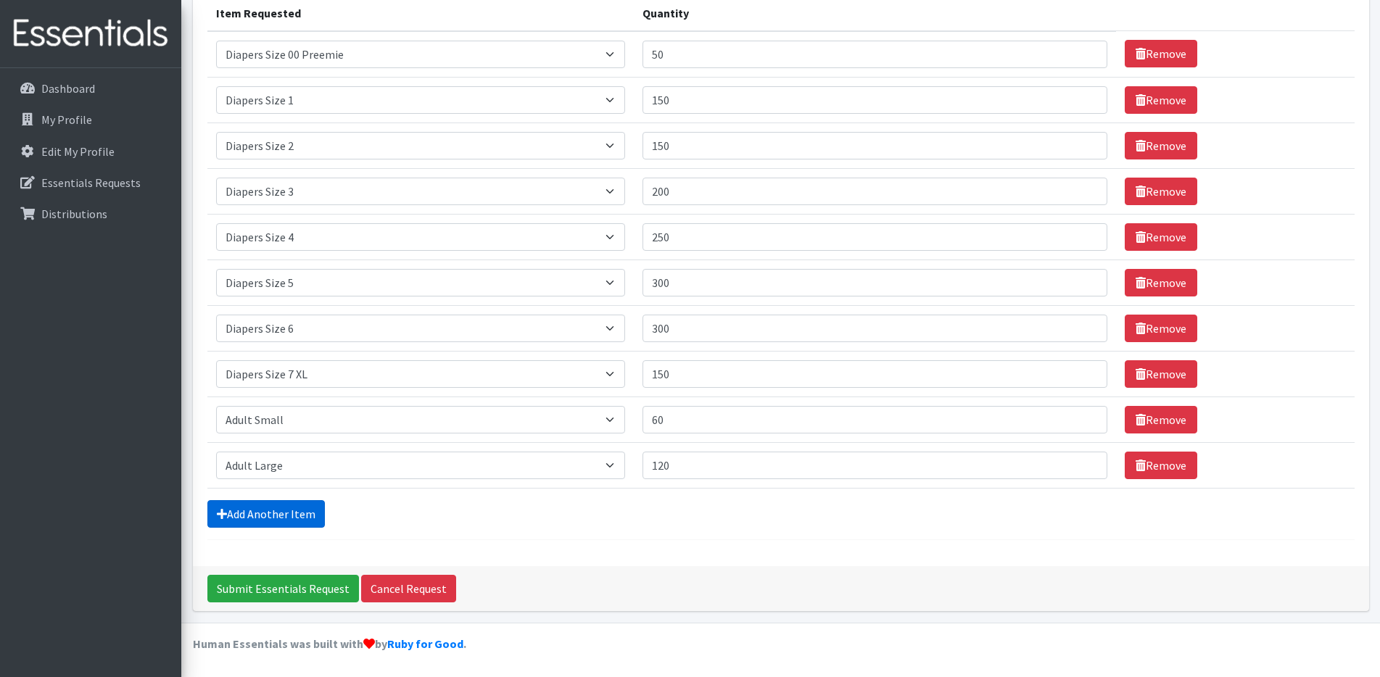
click at [279, 512] on link "Add Another Item" at bounding box center [265, 514] width 117 height 28
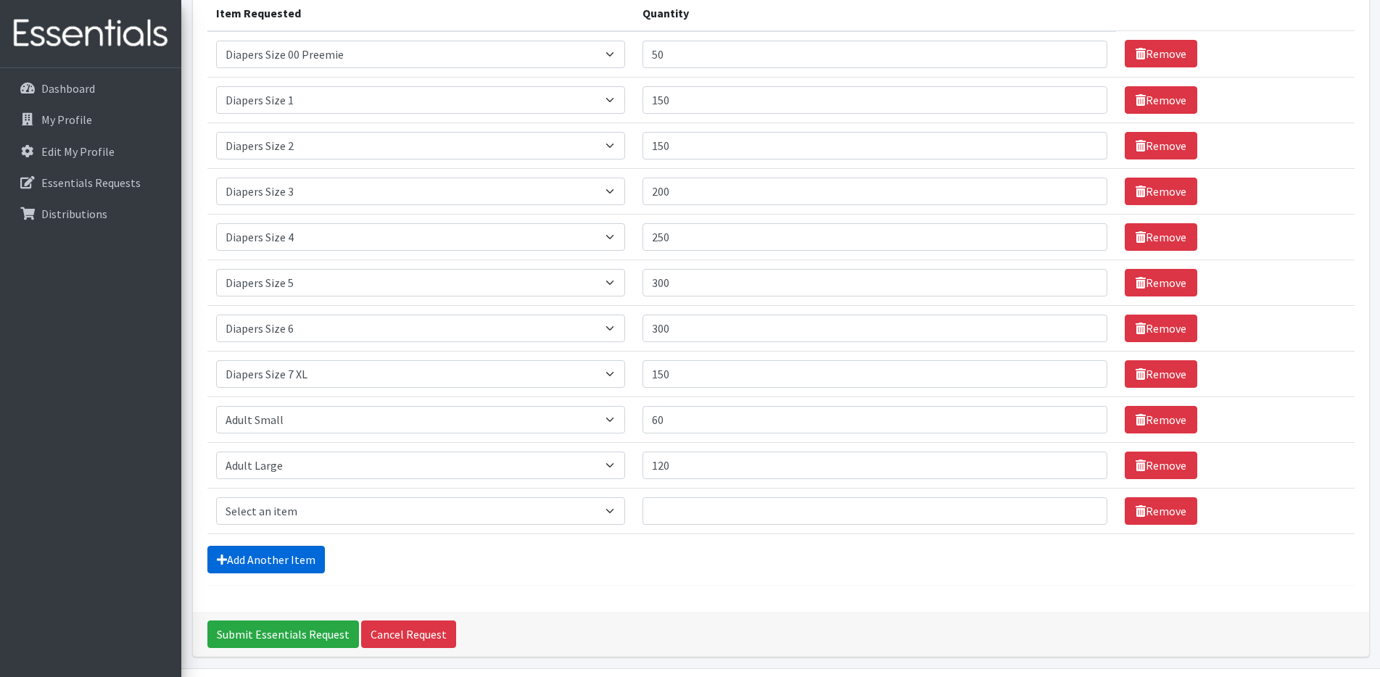
scroll to position [239, 0]
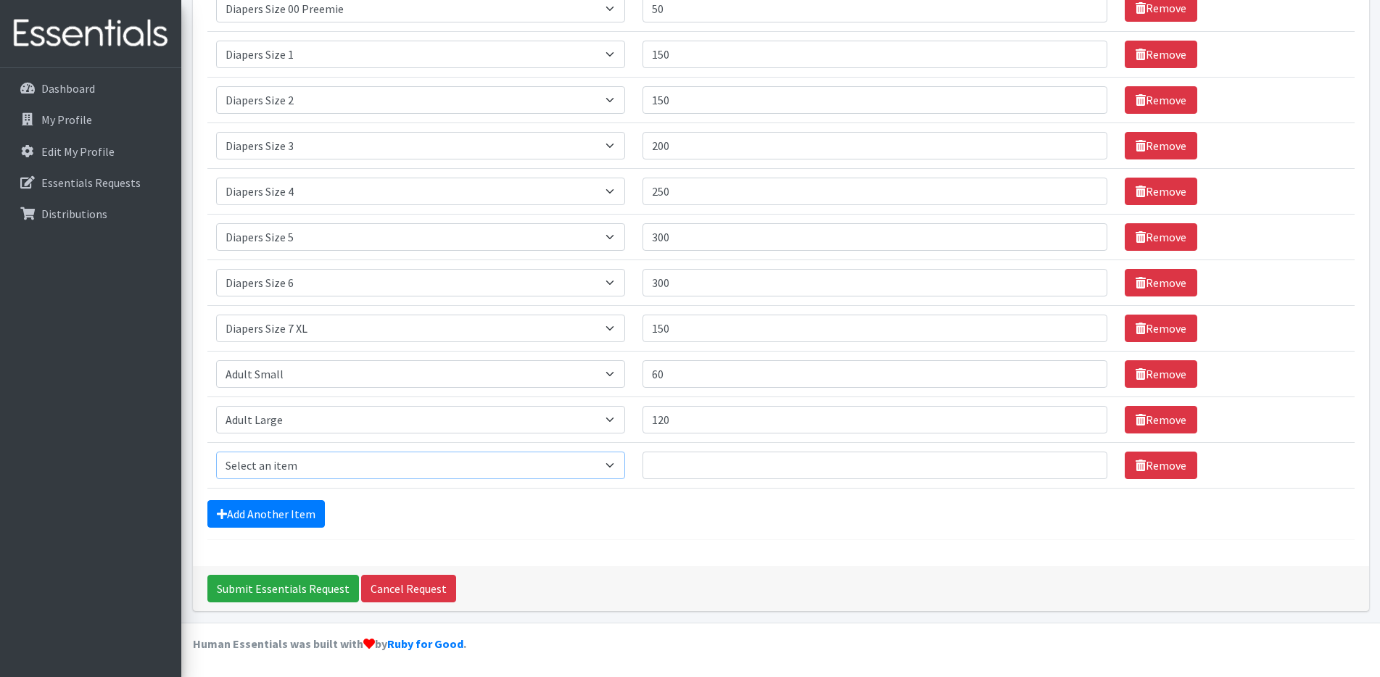
click at [297, 472] on select "Select an item Adult XXX Large Adult Large Adult XX Large Adult Medium Adult Sm…" at bounding box center [420, 466] width 409 height 28
select select "4828"
click at [216, 452] on select "Select an item Adult XXX Large Adult Large Adult XX Large Adult Medium Adult Sm…" at bounding box center [420, 466] width 409 height 28
click at [676, 465] on input "Quantity" at bounding box center [875, 466] width 465 height 28
type input "20"
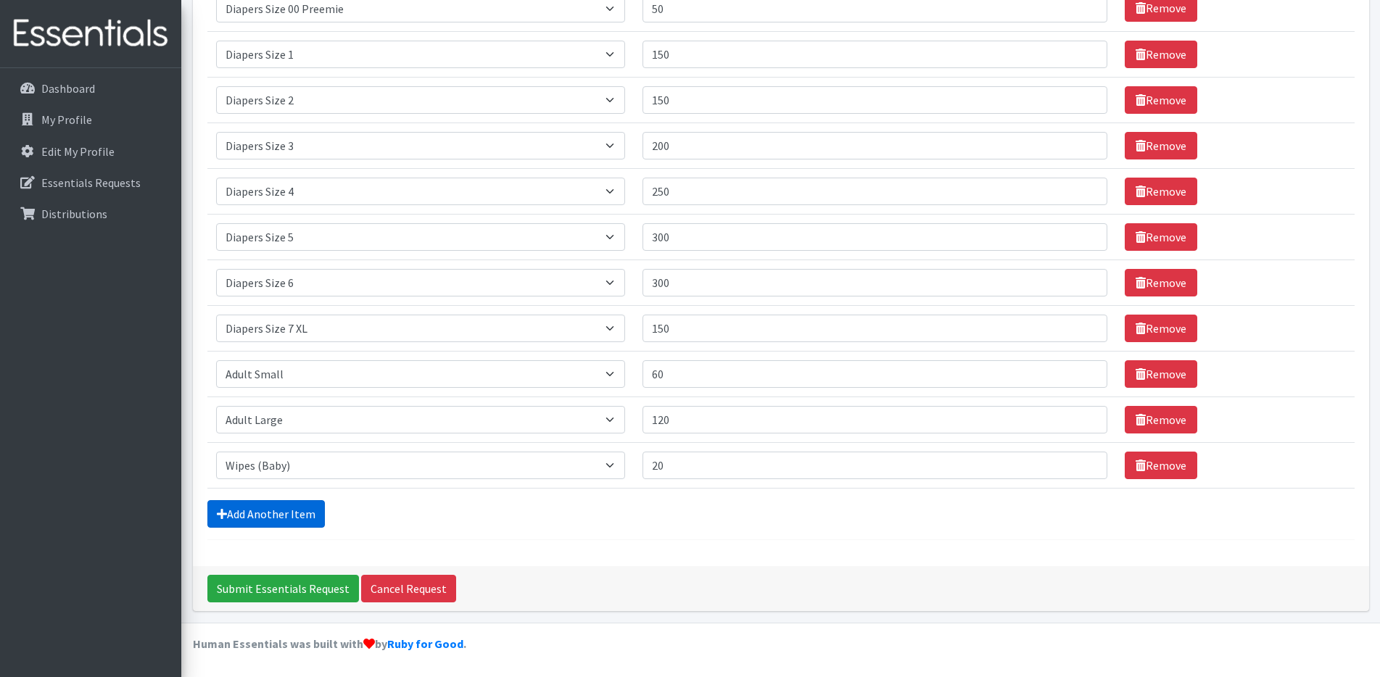
click at [268, 518] on link "Add Another Item" at bounding box center [265, 514] width 117 height 28
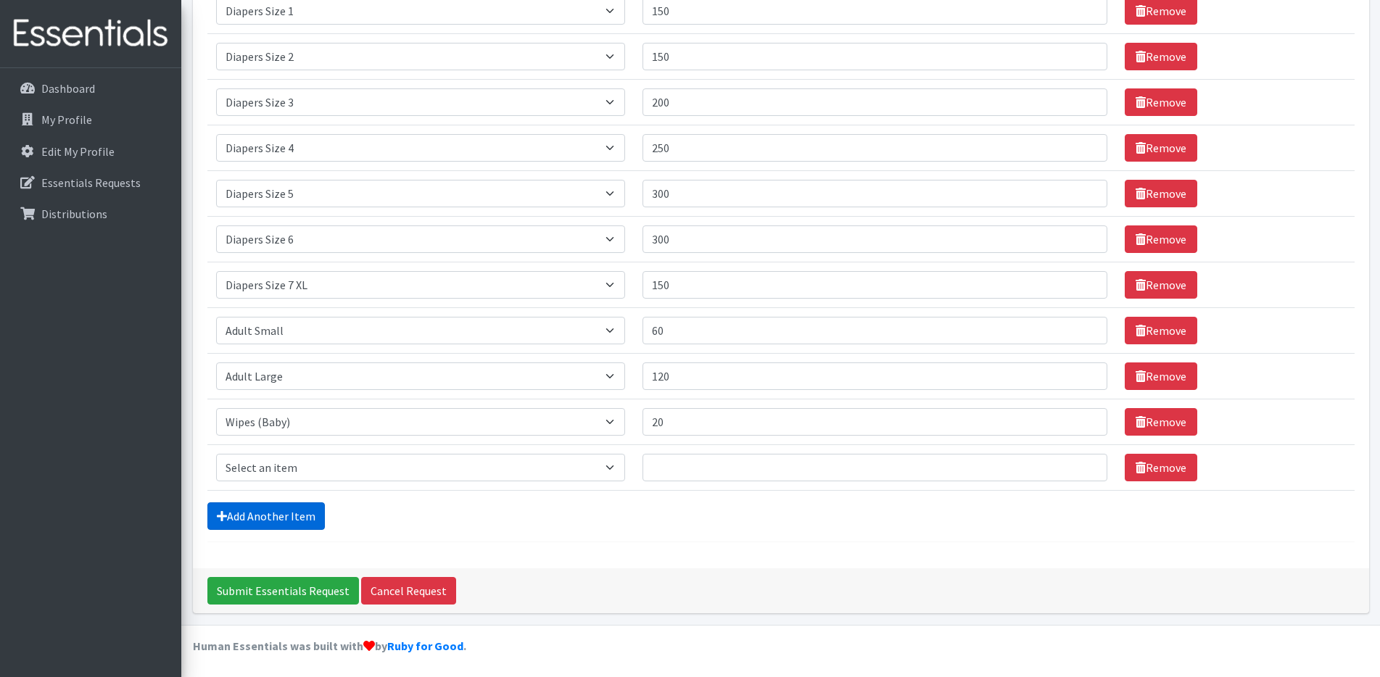
scroll to position [285, 0]
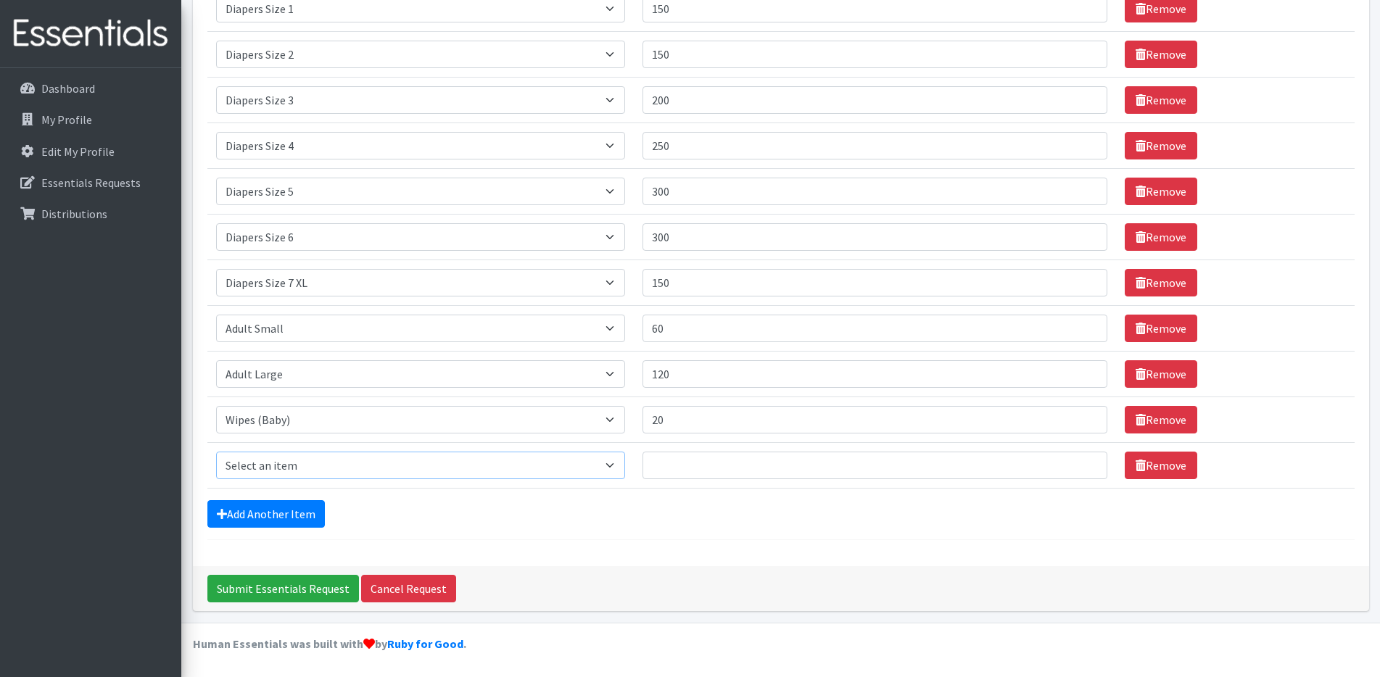
click at [286, 471] on select "Select an item Adult XXX Large Adult Large Adult XX Large Adult Medium Adult Sm…" at bounding box center [420, 466] width 409 height 28
select select "2926"
click at [216, 452] on select "Select an item Adult XXX Large Adult Large Adult XX Large Adult Medium Adult Sm…" at bounding box center [420, 466] width 409 height 28
click at [712, 469] on input "Quantity" at bounding box center [875, 466] width 465 height 28
drag, startPoint x: 700, startPoint y: 472, endPoint x: 687, endPoint y: 464, distance: 15.3
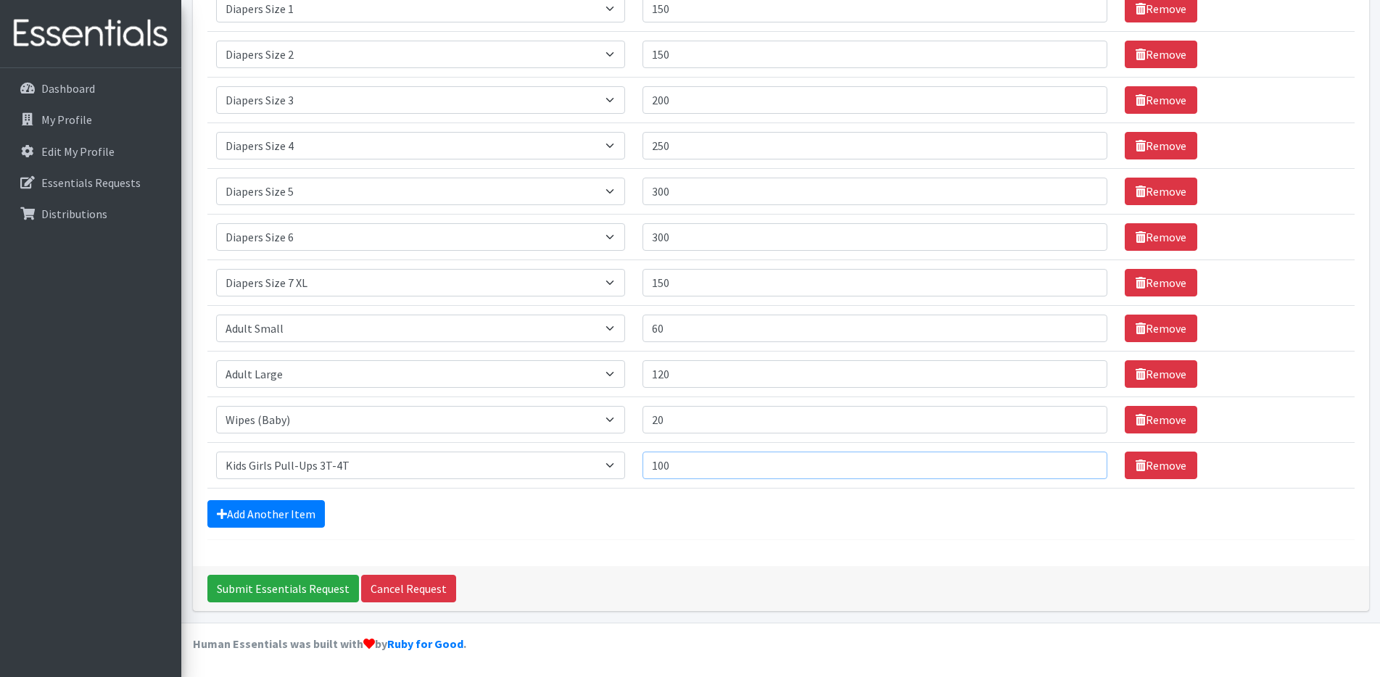
click at [687, 464] on input "100" at bounding box center [875, 466] width 465 height 28
type input "150"
click at [478, 521] on div "Add Another Item" at bounding box center [780, 514] width 1147 height 28
drag, startPoint x: 723, startPoint y: 471, endPoint x: 665, endPoint y: 462, distance: 58.7
click at [665, 462] on td "Quantity 150" at bounding box center [875, 465] width 482 height 46
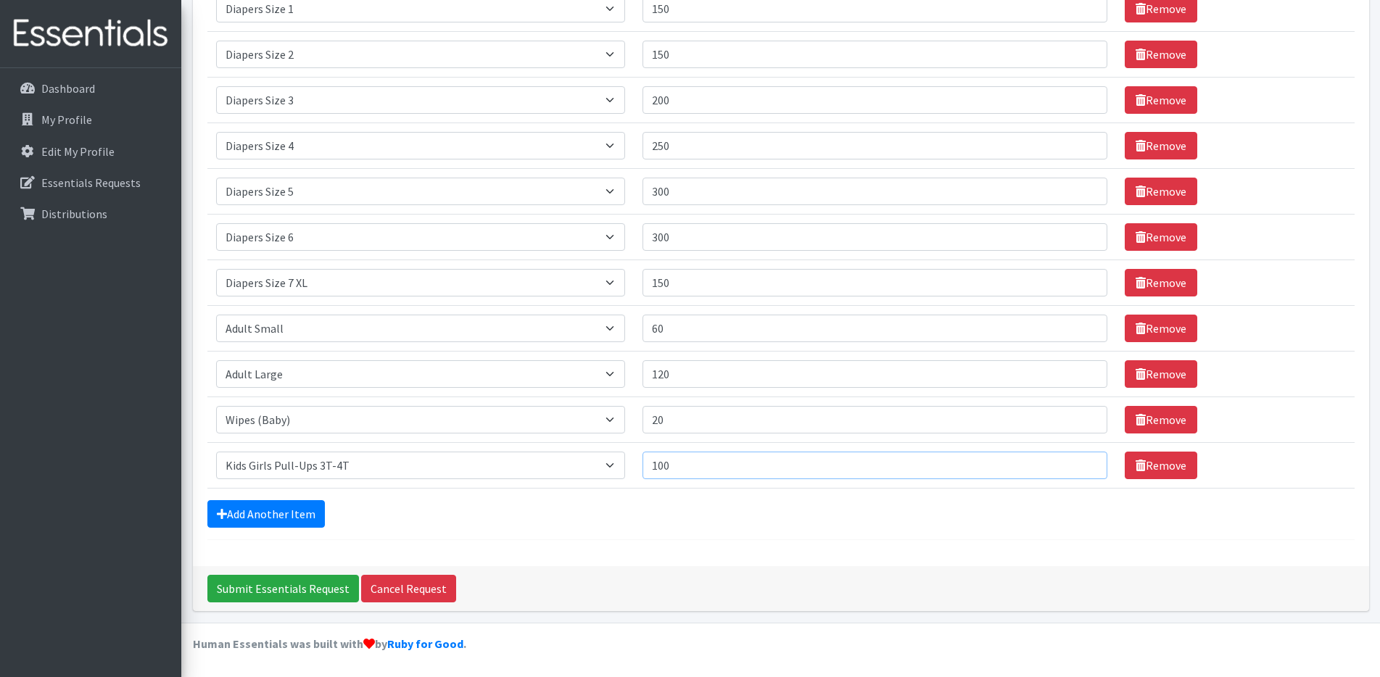
type input "100"
click at [471, 509] on div "Add Another Item" at bounding box center [780, 514] width 1147 height 28
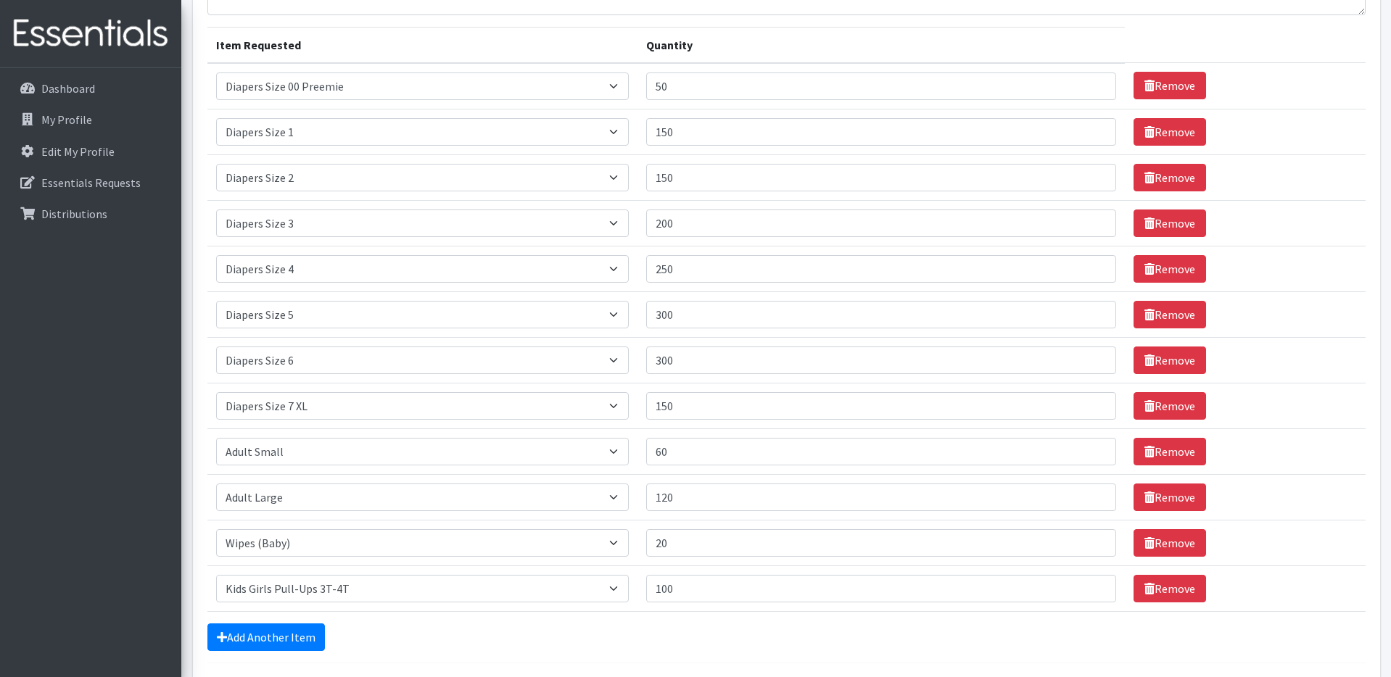
scroll to position [161, 0]
click at [713, 590] on input "100" at bounding box center [880, 590] width 469 height 28
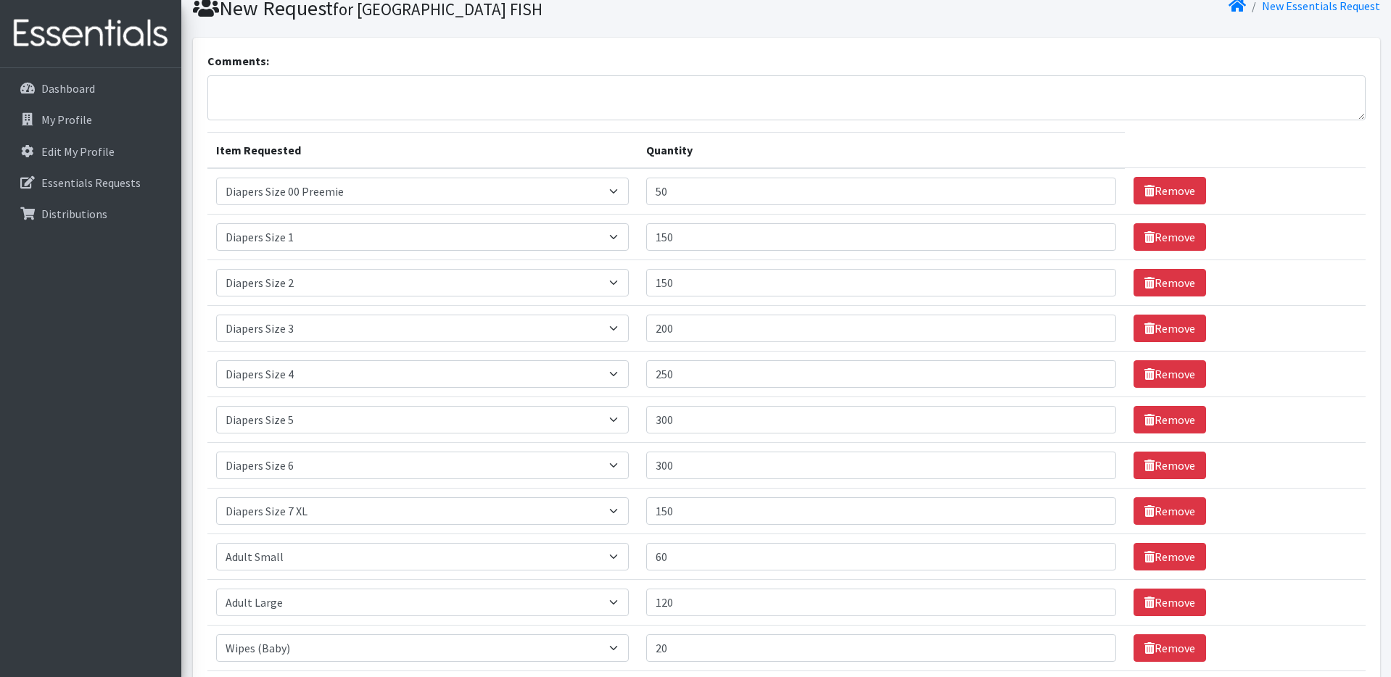
scroll to position [0, 0]
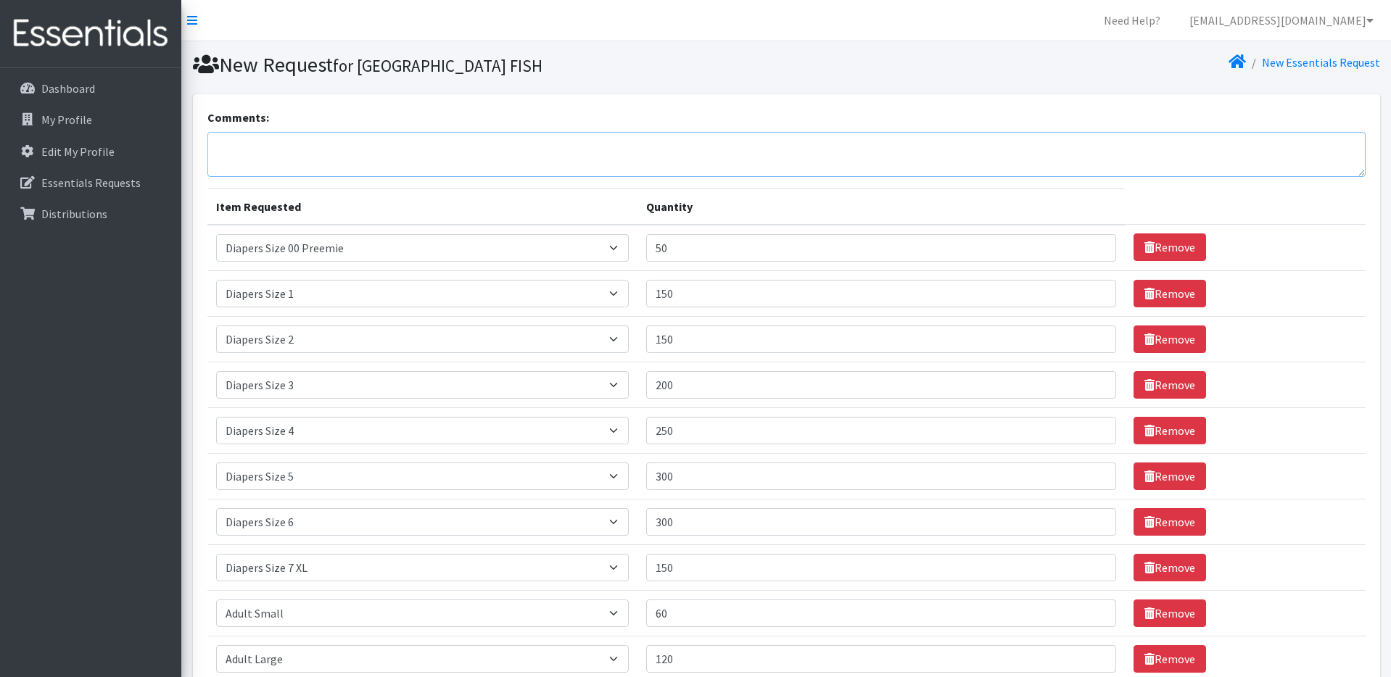
click at [772, 153] on textarea "Comments:" at bounding box center [786, 154] width 1158 height 45
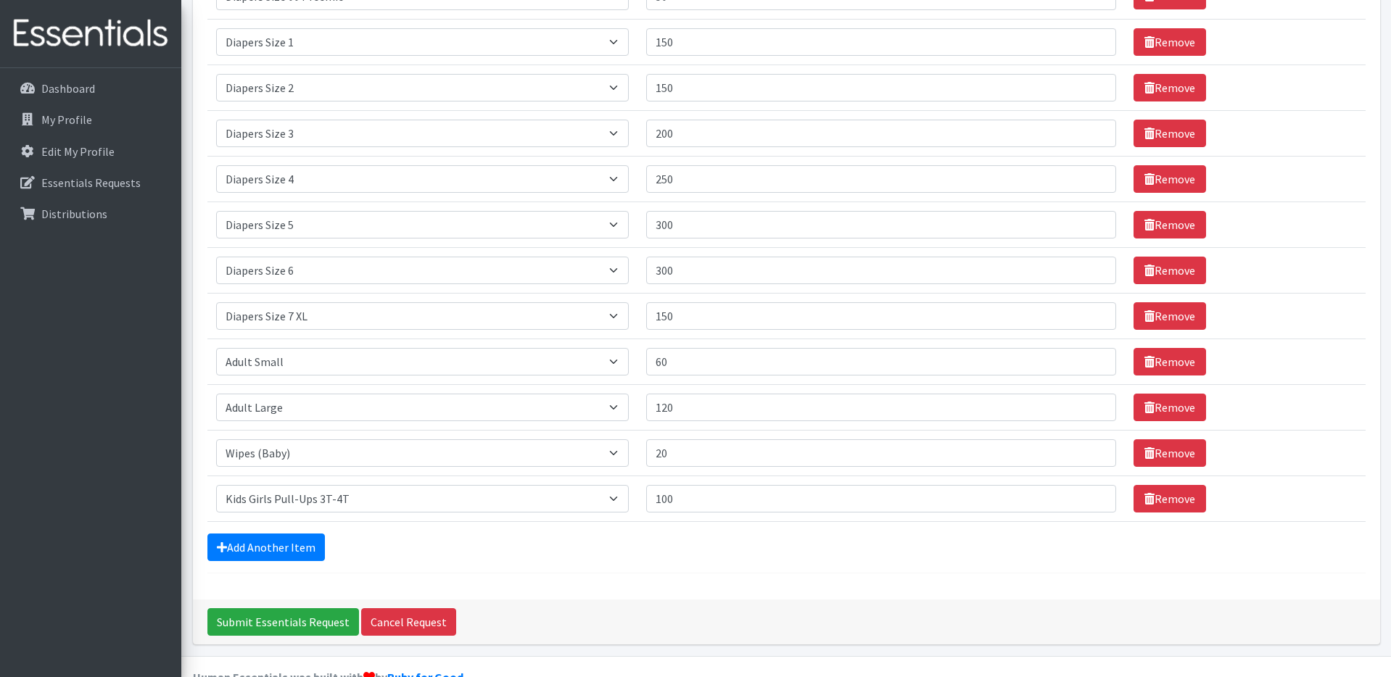
scroll to position [251, 0]
click at [644, 548] on div "Add Another Item" at bounding box center [786, 548] width 1158 height 28
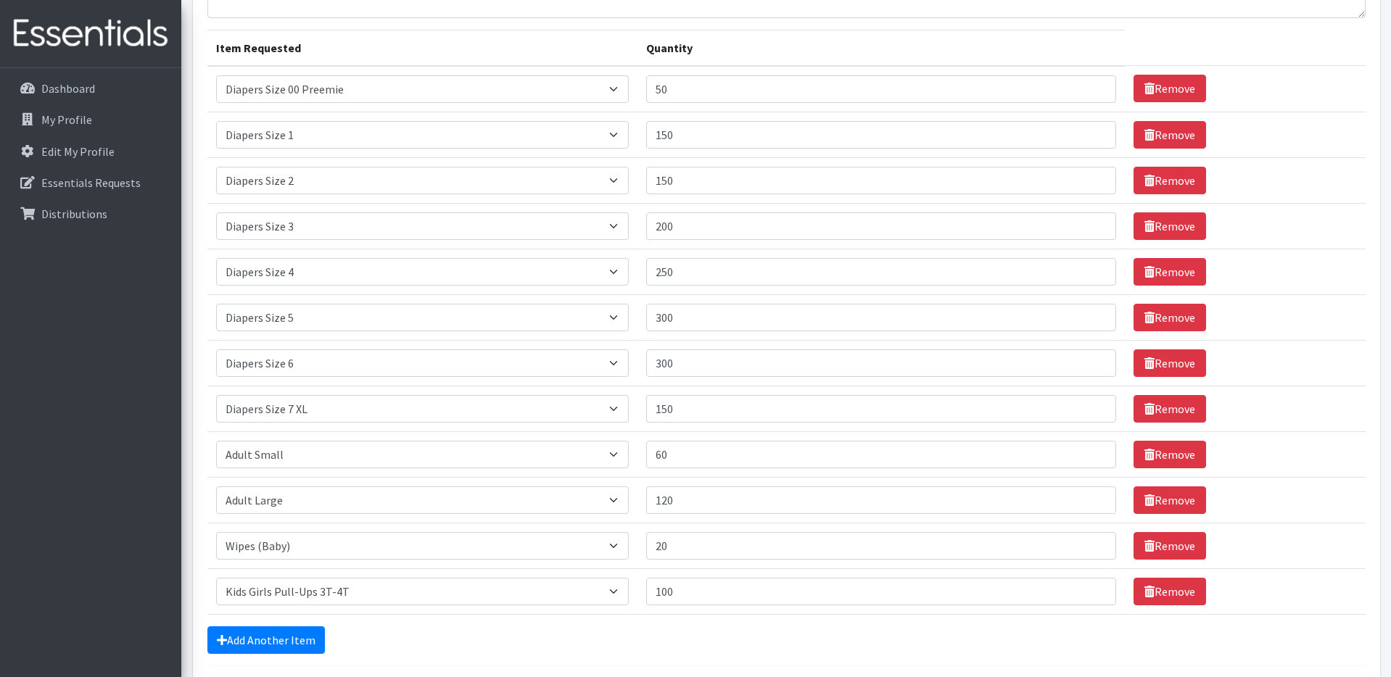
scroll to position [160, 0]
click at [711, 226] on input "200" at bounding box center [880, 226] width 469 height 28
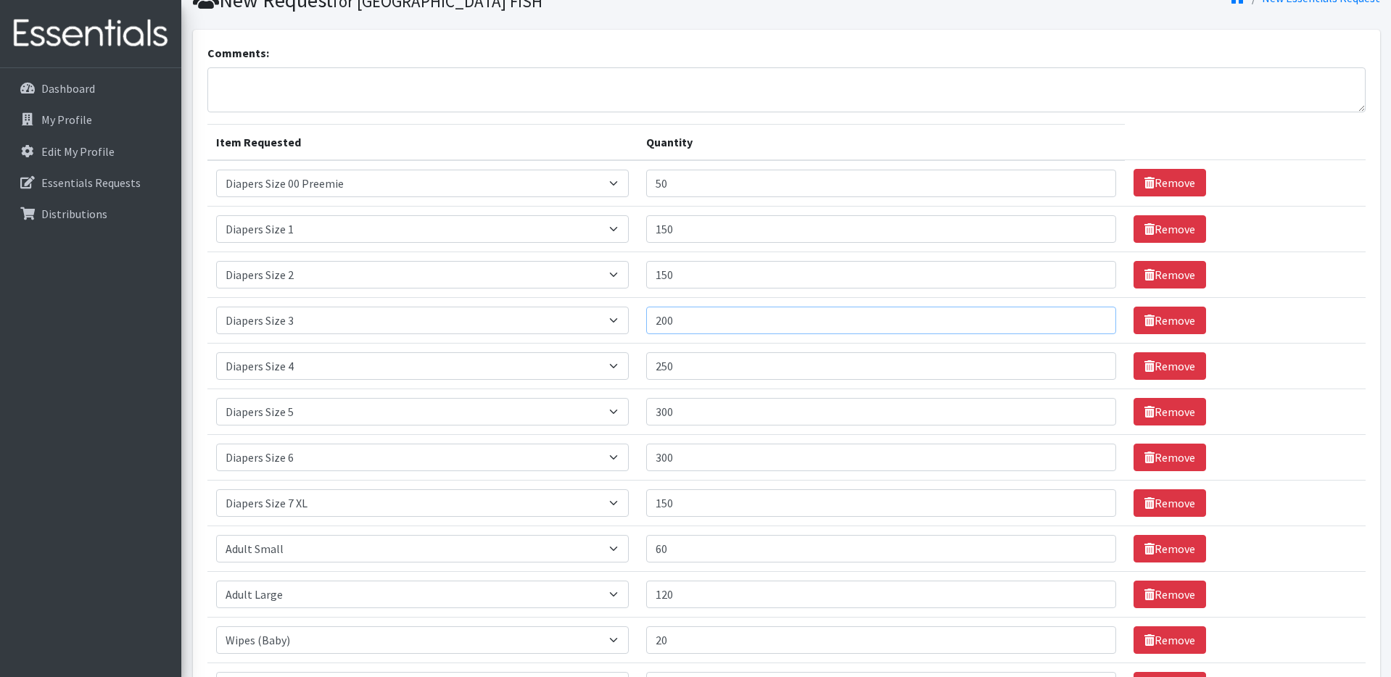
scroll to position [56, 0]
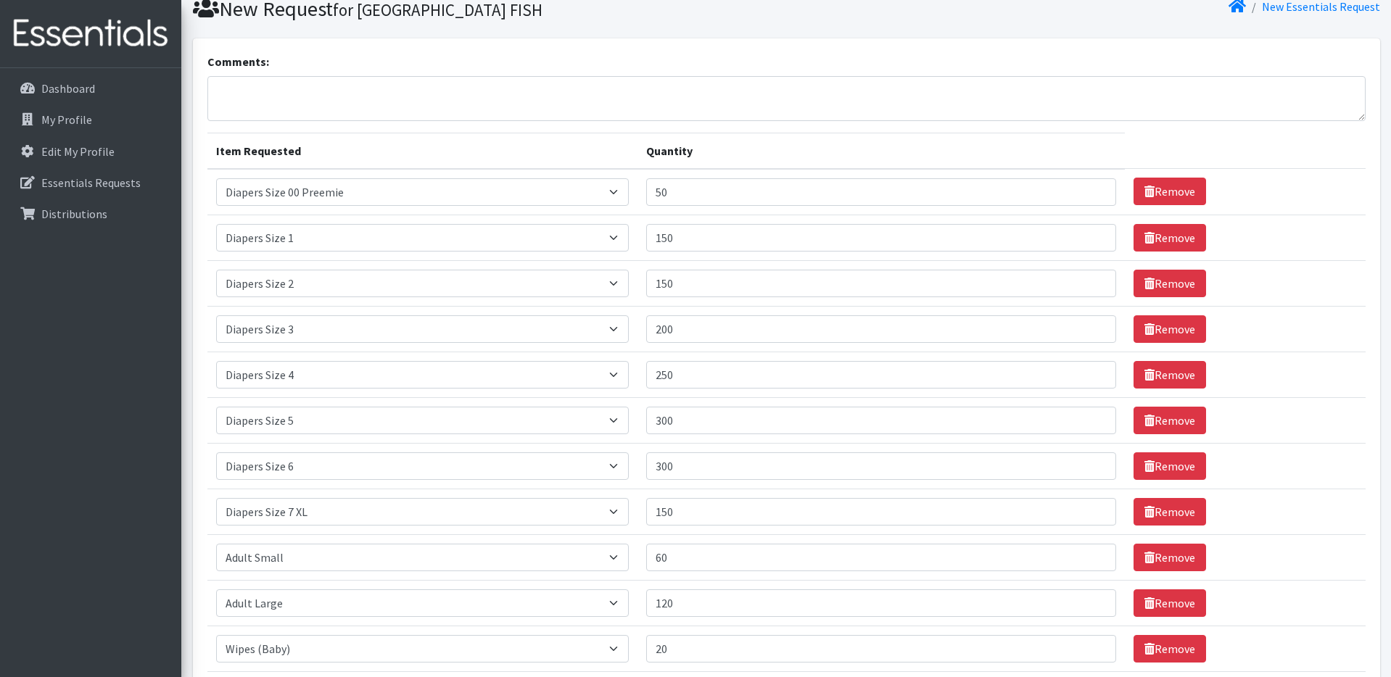
click at [676, 55] on div "Comments:" at bounding box center [786, 87] width 1158 height 68
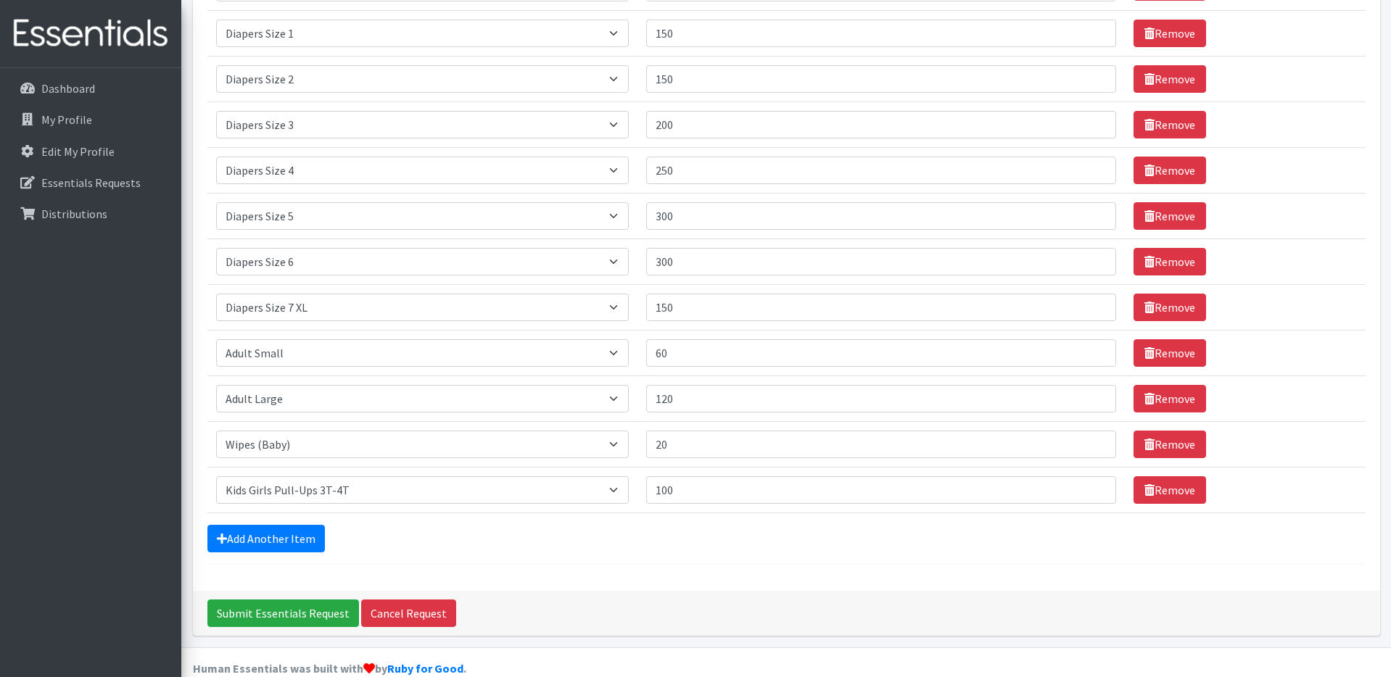
scroll to position [285, 0]
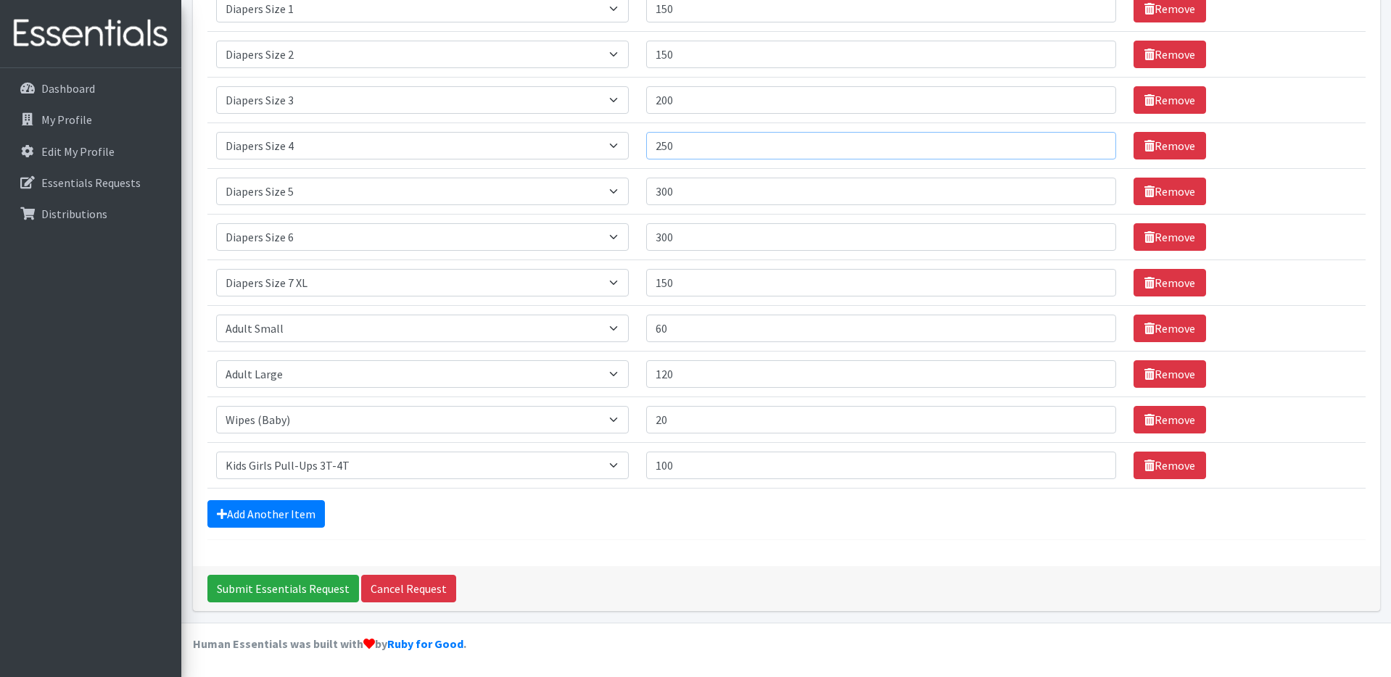
click at [706, 142] on input "250" at bounding box center [880, 146] width 469 height 28
drag, startPoint x: 705, startPoint y: 146, endPoint x: 678, endPoint y: 150, distance: 27.2
click at [678, 150] on input "250" at bounding box center [880, 146] width 469 height 28
type input "300"
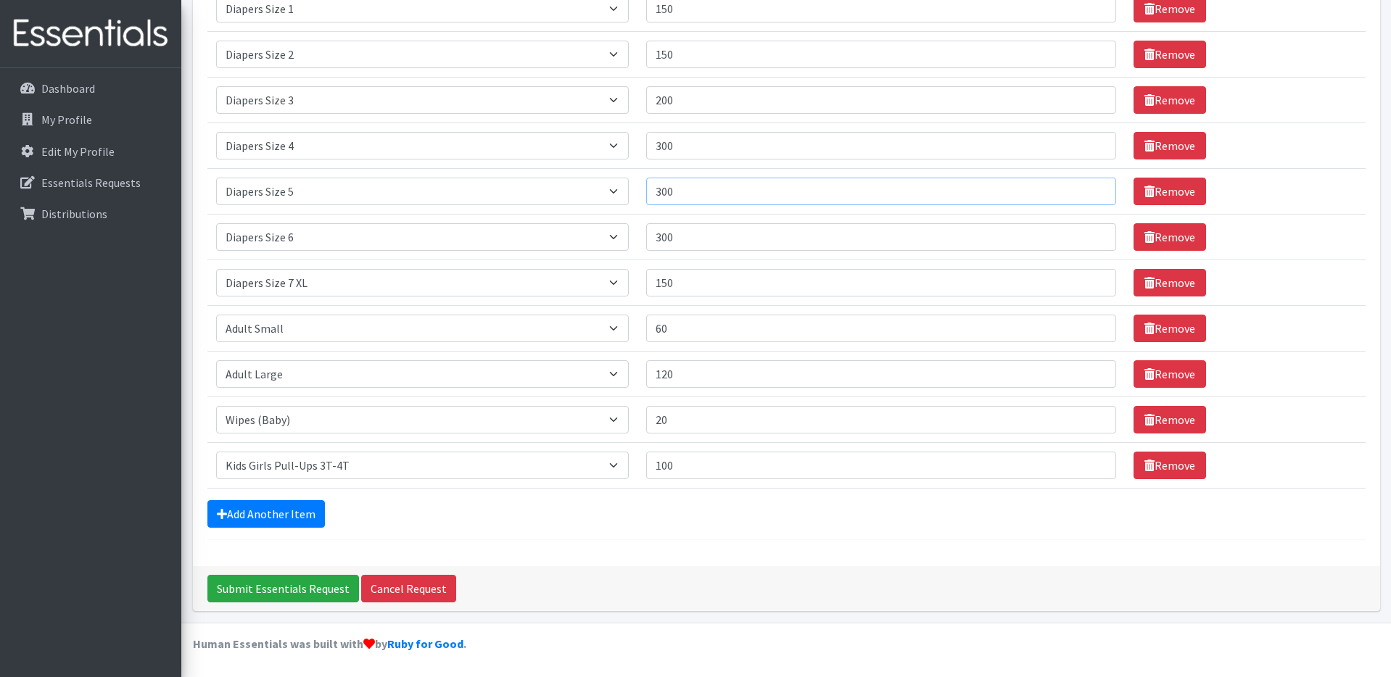
click at [694, 189] on input "300" at bounding box center [880, 192] width 469 height 28
type input "250"
click at [692, 239] on input "300" at bounding box center [880, 237] width 469 height 28
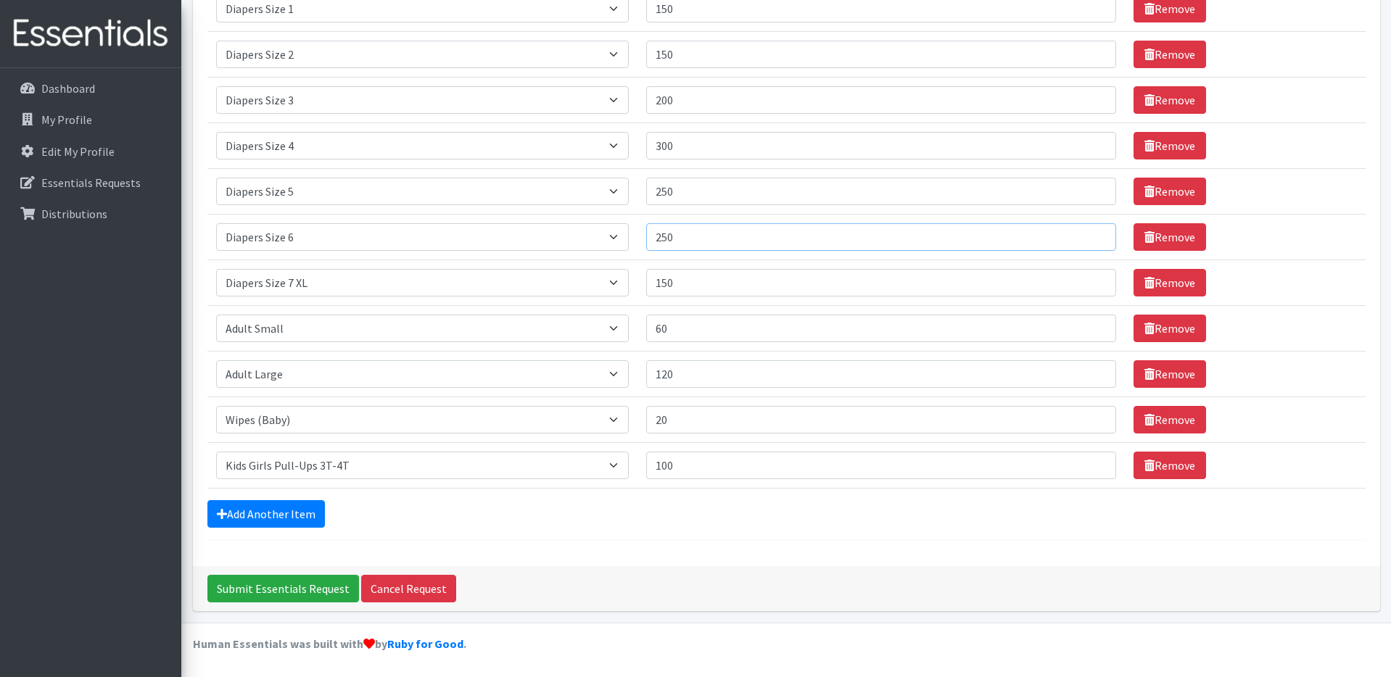
type input "250"
click at [714, 281] on input "150" at bounding box center [880, 283] width 469 height 28
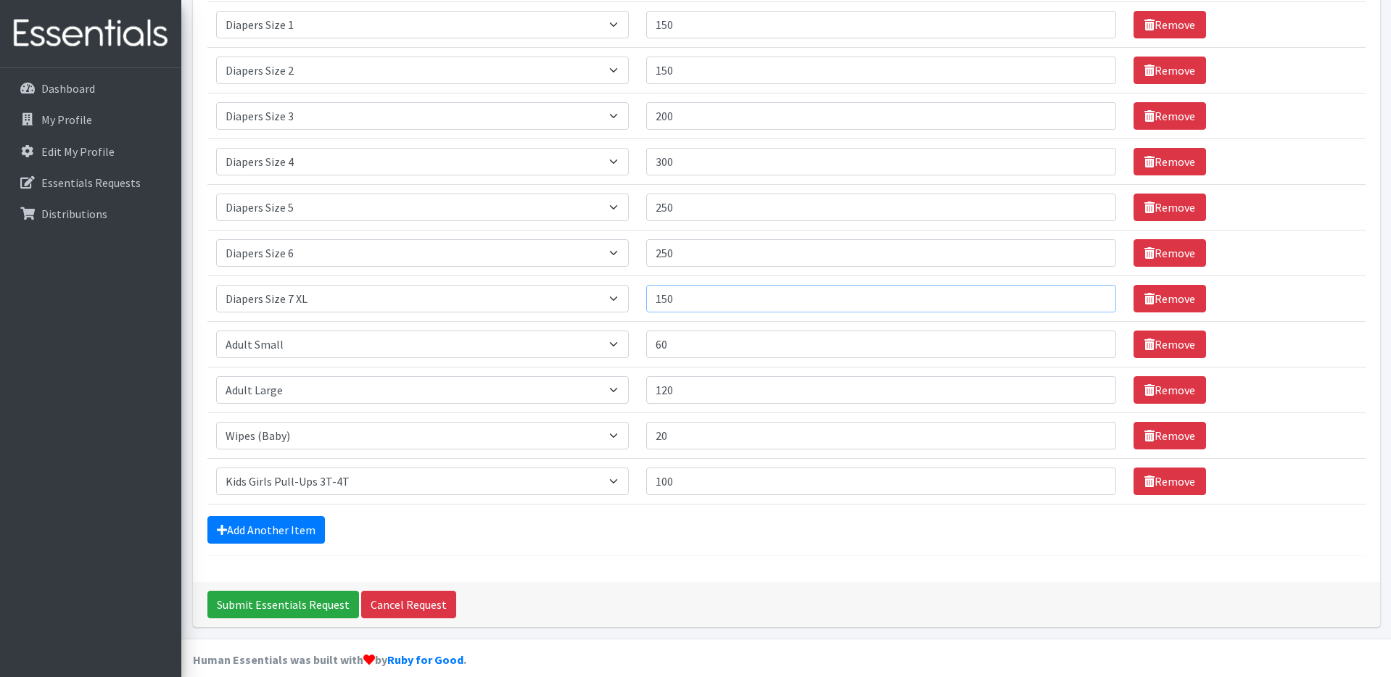
scroll to position [270, 0]
click at [709, 295] on input "150" at bounding box center [880, 298] width 469 height 28
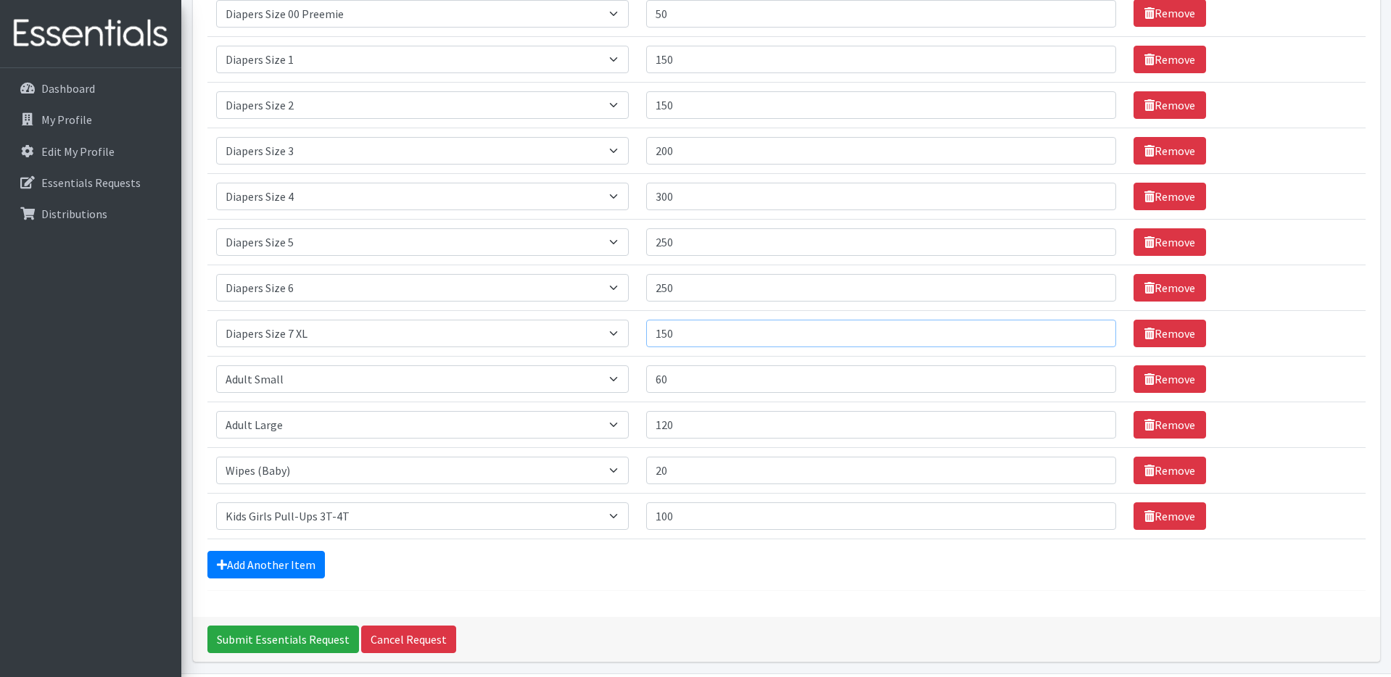
scroll to position [231, 0]
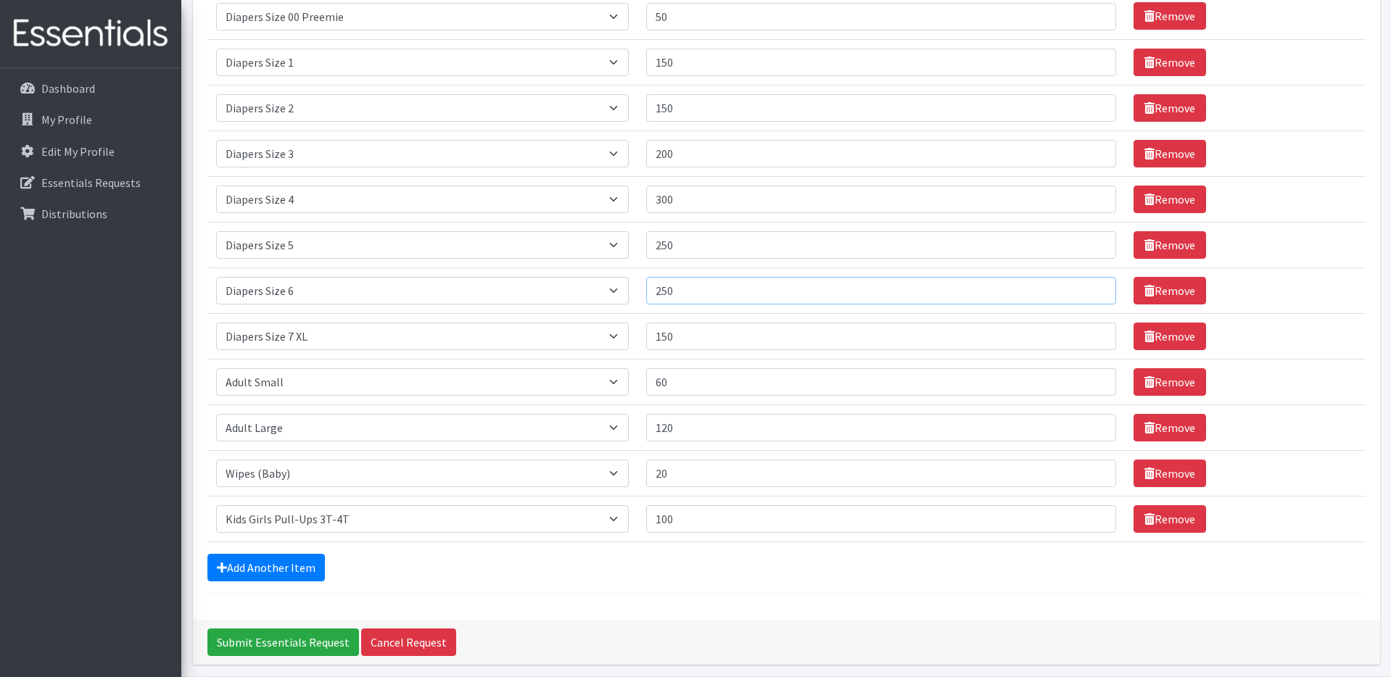
click at [709, 293] on input "250" at bounding box center [880, 291] width 469 height 28
click at [717, 251] on input "250" at bounding box center [880, 245] width 469 height 28
click at [722, 197] on input "300" at bounding box center [880, 200] width 469 height 28
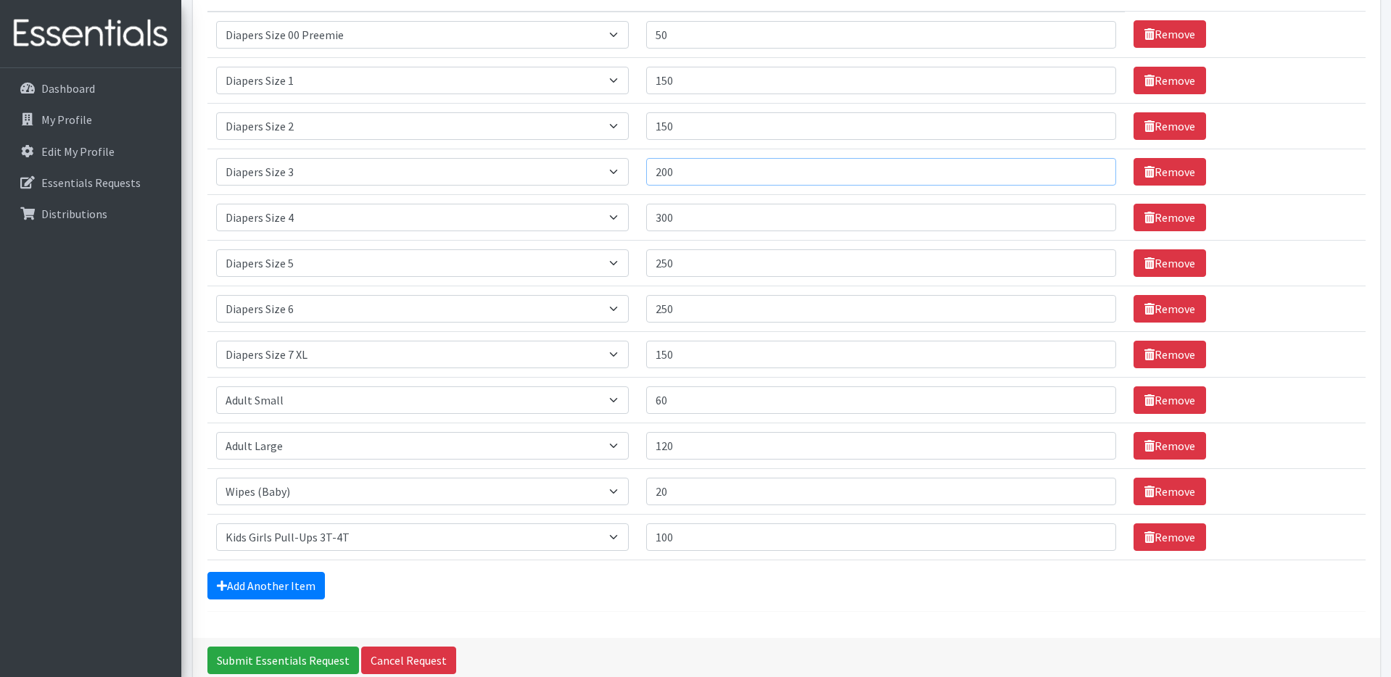
click at [719, 176] on input "200" at bounding box center [880, 172] width 469 height 28
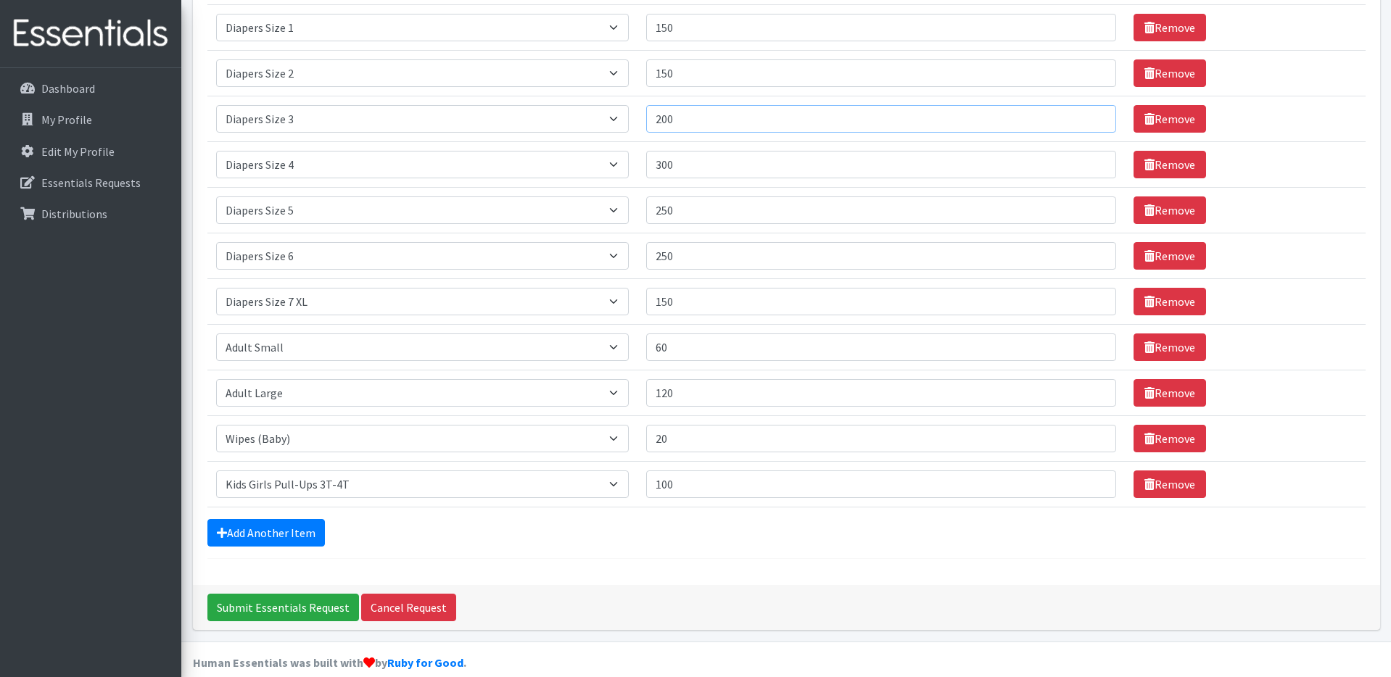
scroll to position [285, 0]
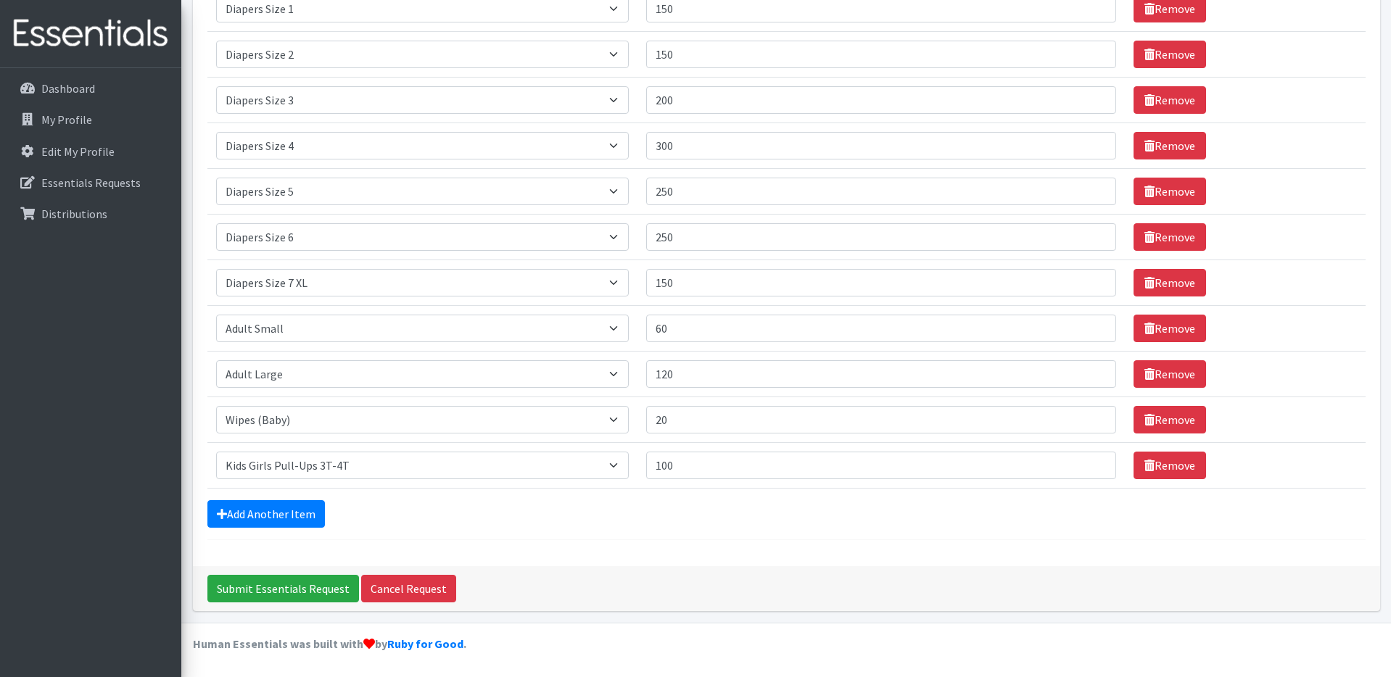
click at [364, 529] on form "Comments: Item Requested Quantity Item Requested Select an item Adult XXX Large…" at bounding box center [786, 182] width 1158 height 716
click at [277, 512] on link "Add Another Item" at bounding box center [265, 514] width 117 height 28
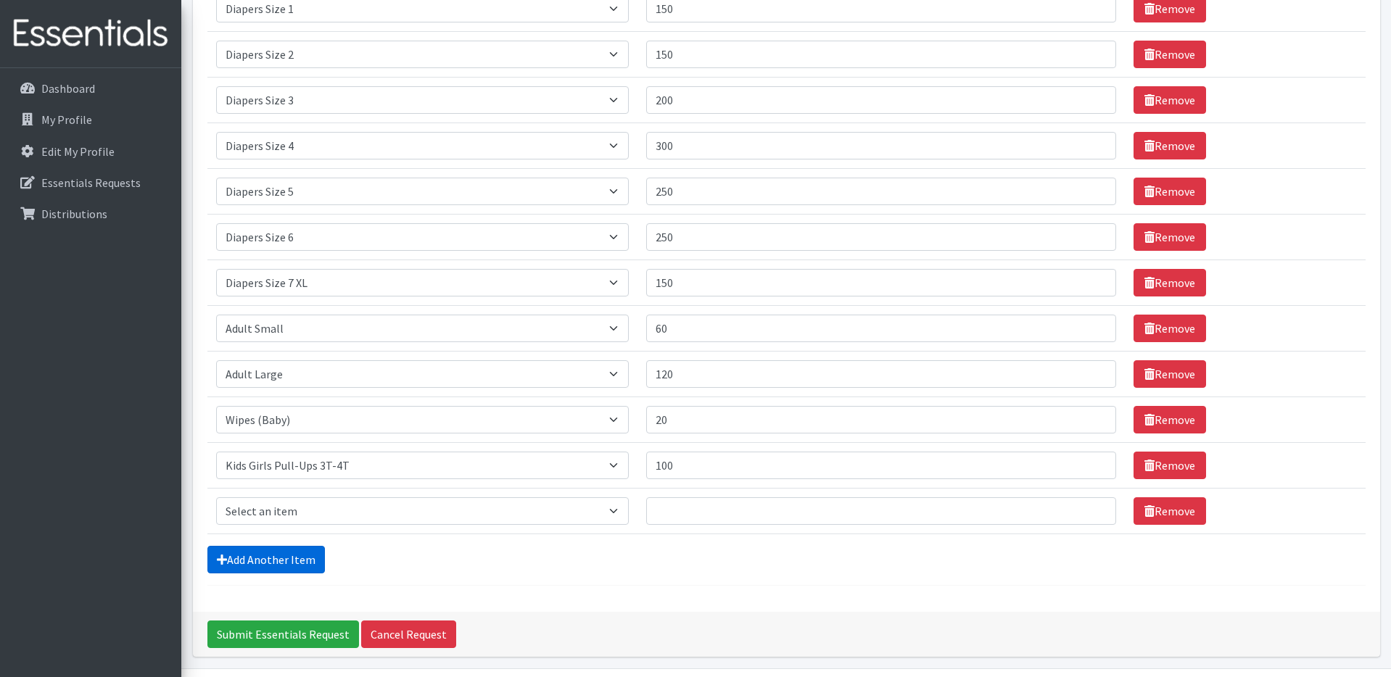
scroll to position [331, 0]
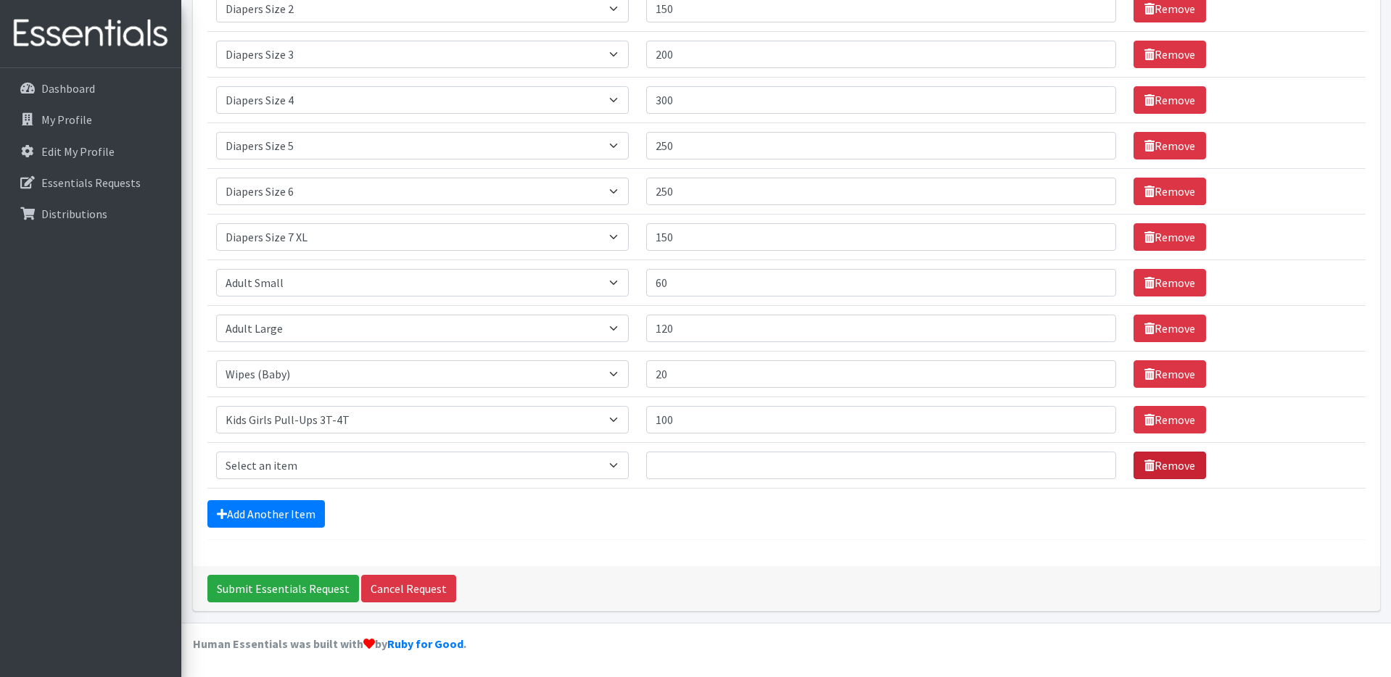
click at [1144, 466] on icon at bounding box center [1149, 466] width 10 height 12
click at [1137, 464] on link "Remove" at bounding box center [1169, 466] width 73 height 28
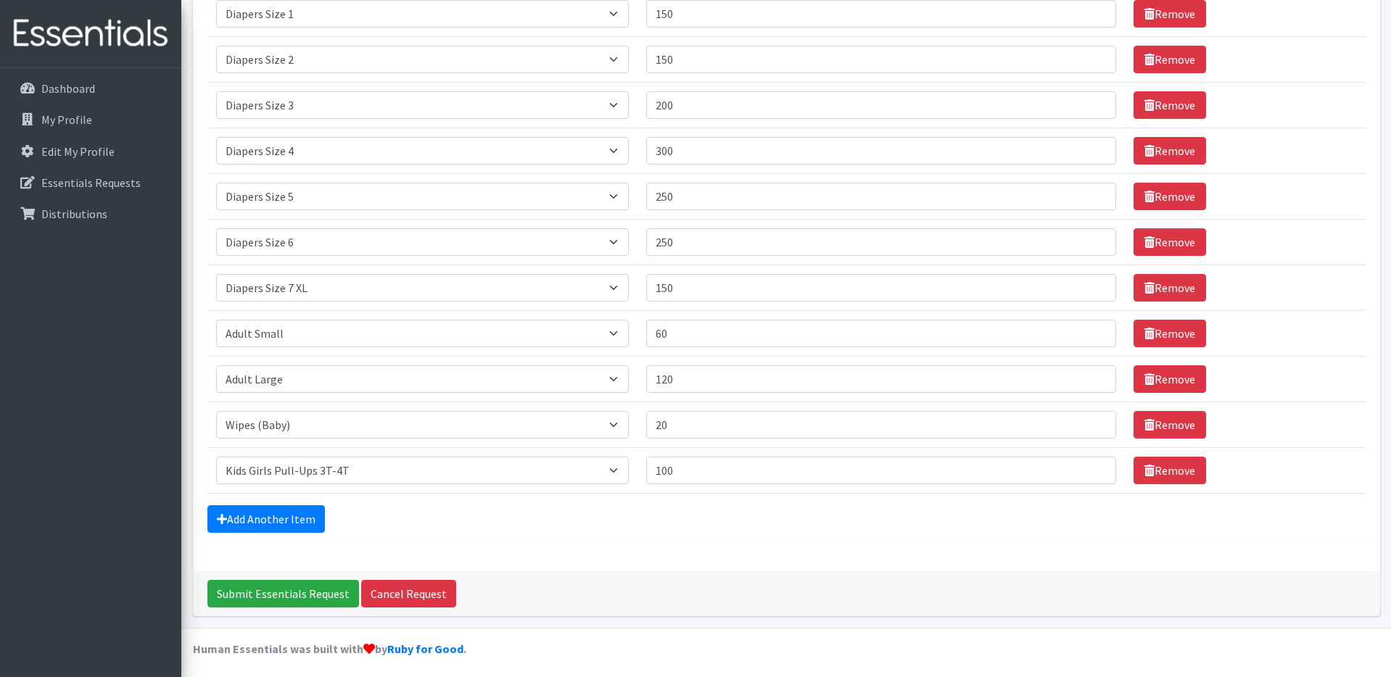
scroll to position [285, 0]
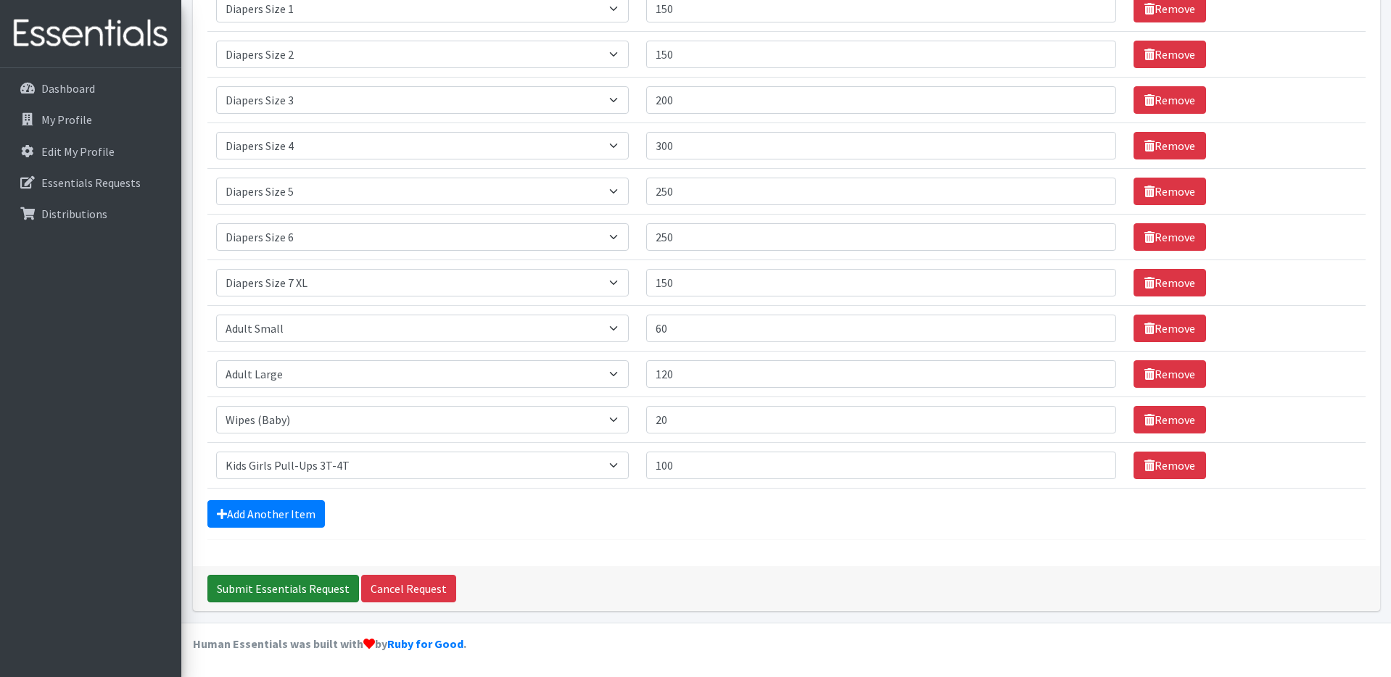
click at [282, 583] on input "Submit Essentials Request" at bounding box center [283, 589] width 152 height 28
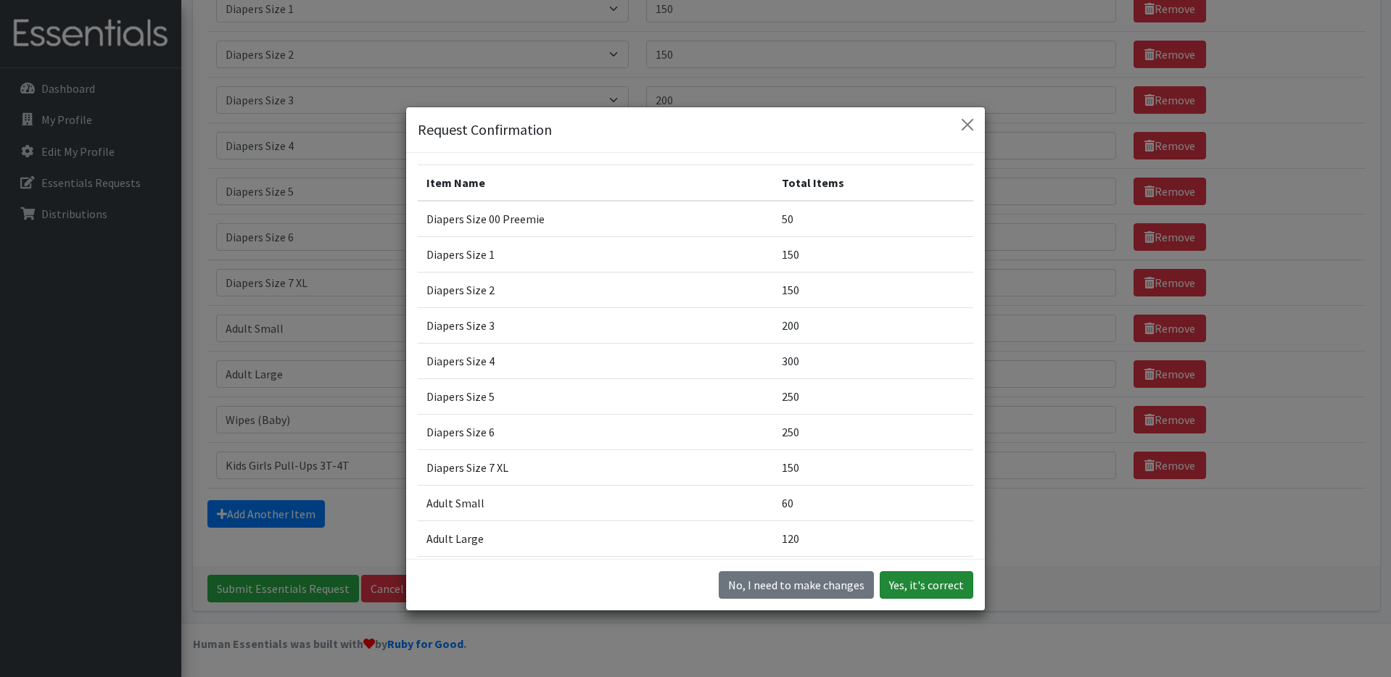
click at [914, 585] on button "Yes, it's correct" at bounding box center [927, 585] width 94 height 28
